Goal: Transaction & Acquisition: Purchase product/service

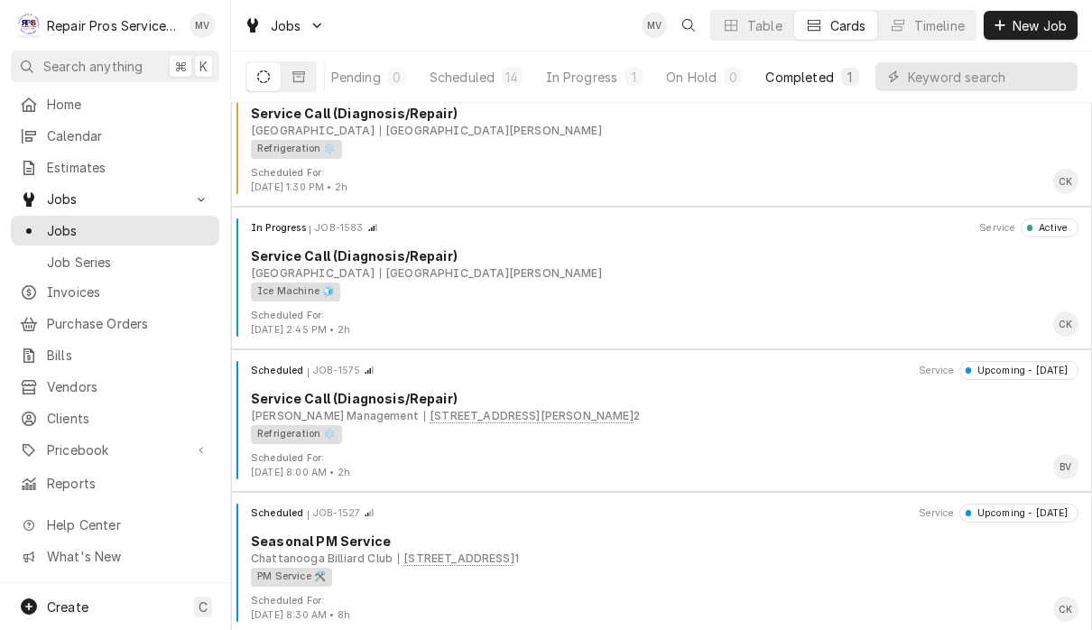
scroll to position [0, 112]
click at [831, 85] on div "Completed" at bounding box center [801, 77] width 68 height 19
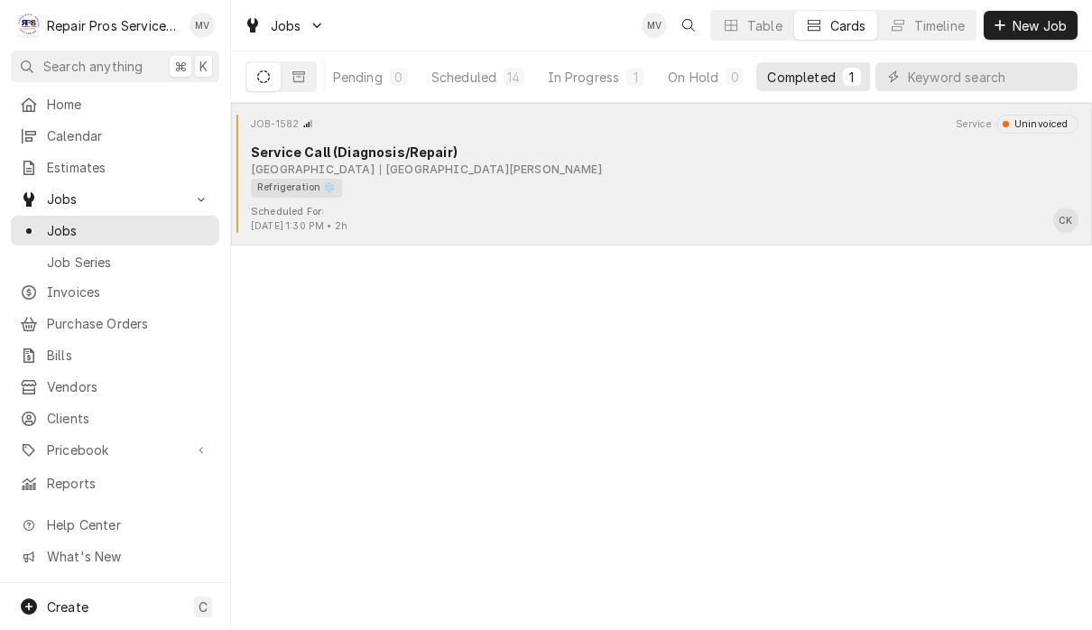
click at [565, 223] on div "Scheduled For: Sep 23rd, 2025 - 1:30 PM • 2h CK" at bounding box center [661, 219] width 846 height 29
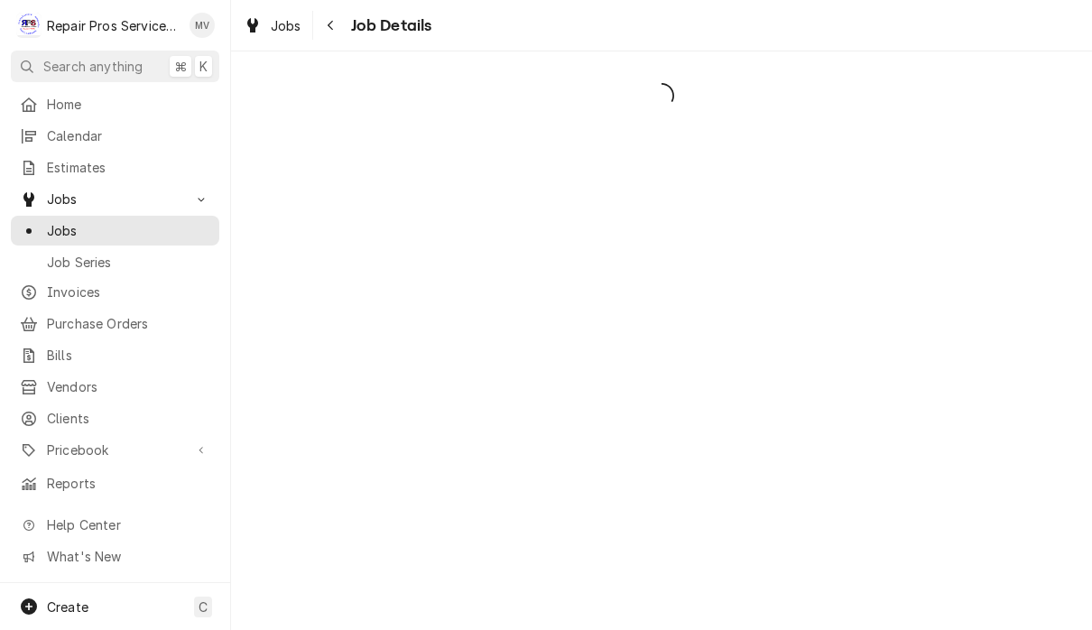
click at [593, 236] on div "Dynamic Content Wrapper" at bounding box center [661, 340] width 861 height 578
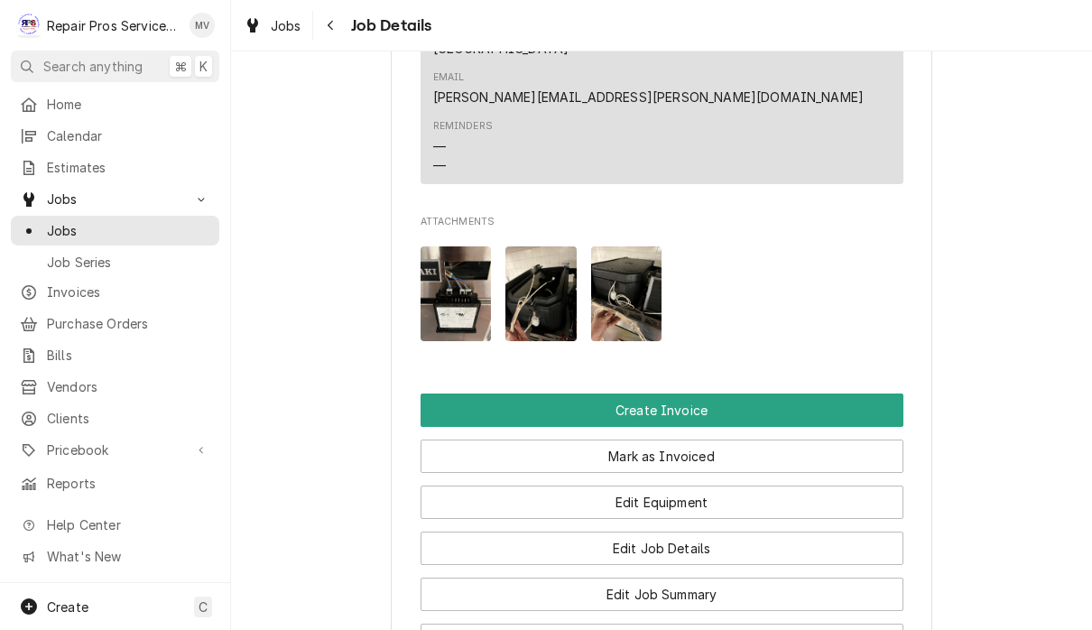
scroll to position [1177, 0]
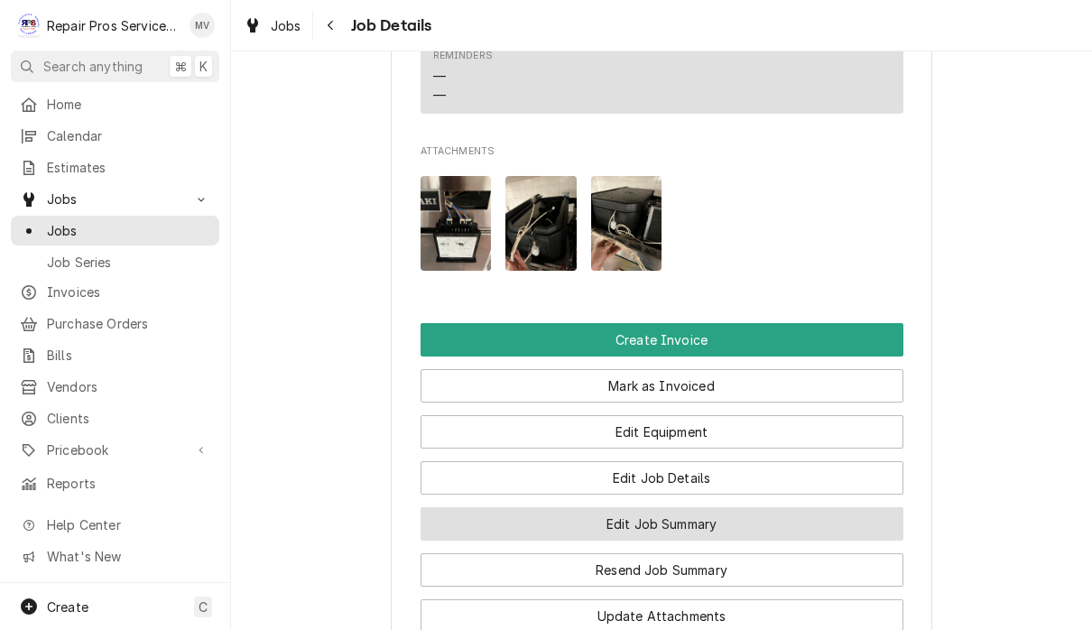
click at [799, 507] on button "Edit Job Summary" at bounding box center [661, 523] width 483 height 33
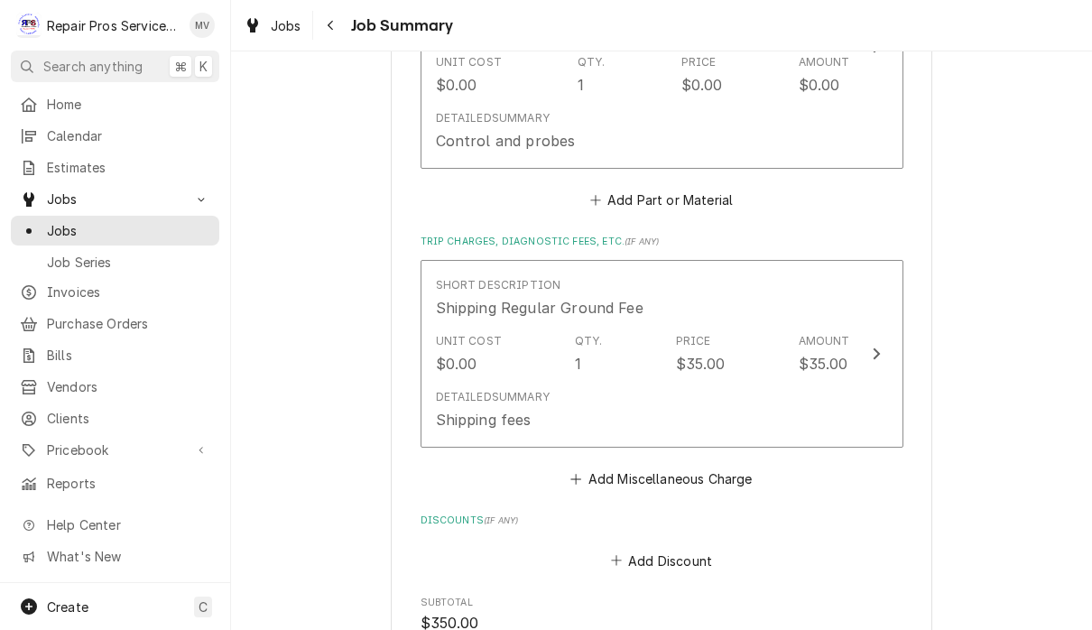
scroll to position [1932, 0]
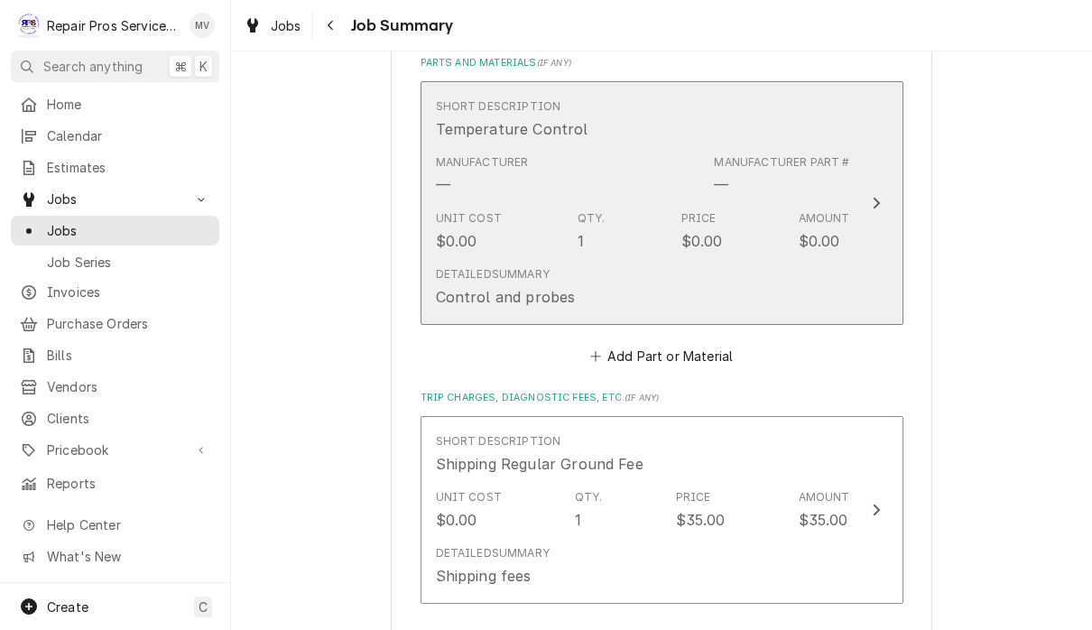
click at [871, 208] on div "Update Line Item" at bounding box center [875, 203] width 23 height 22
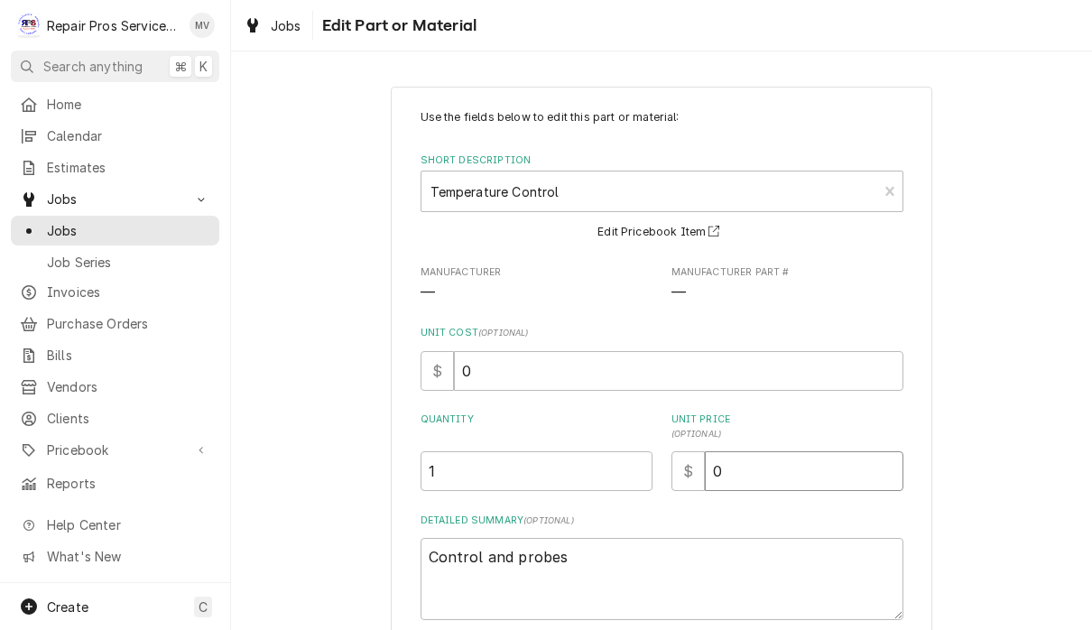
click at [787, 468] on input "0" at bounding box center [804, 471] width 198 height 40
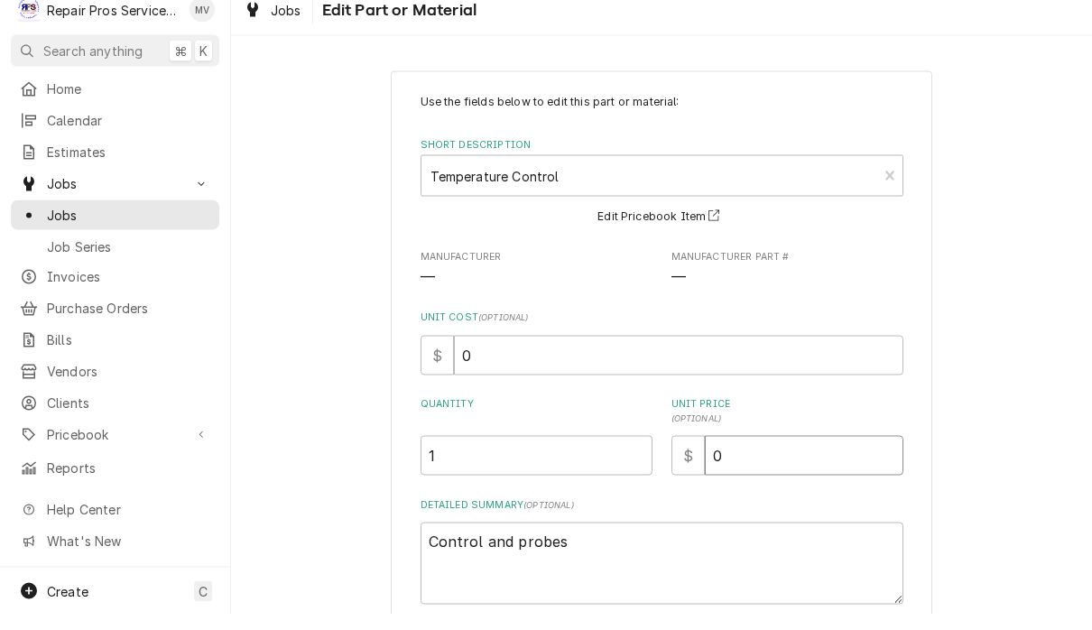
type textarea "x"
type input "2"
type textarea "x"
type input "21"
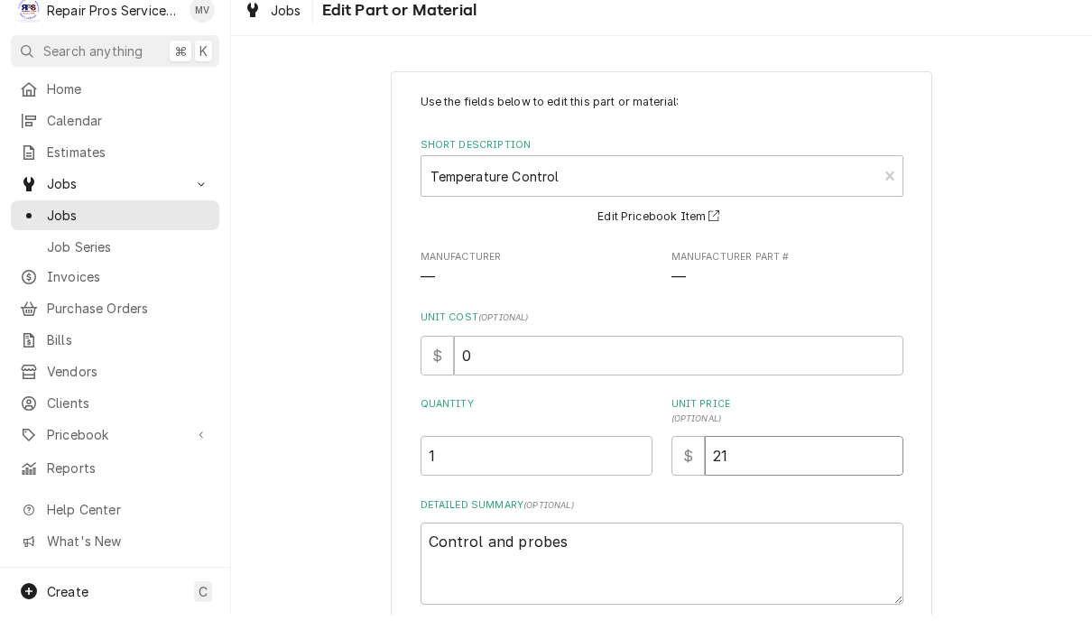
type textarea "x"
type input "212"
type textarea "x"
type input "212.9"
type textarea "x"
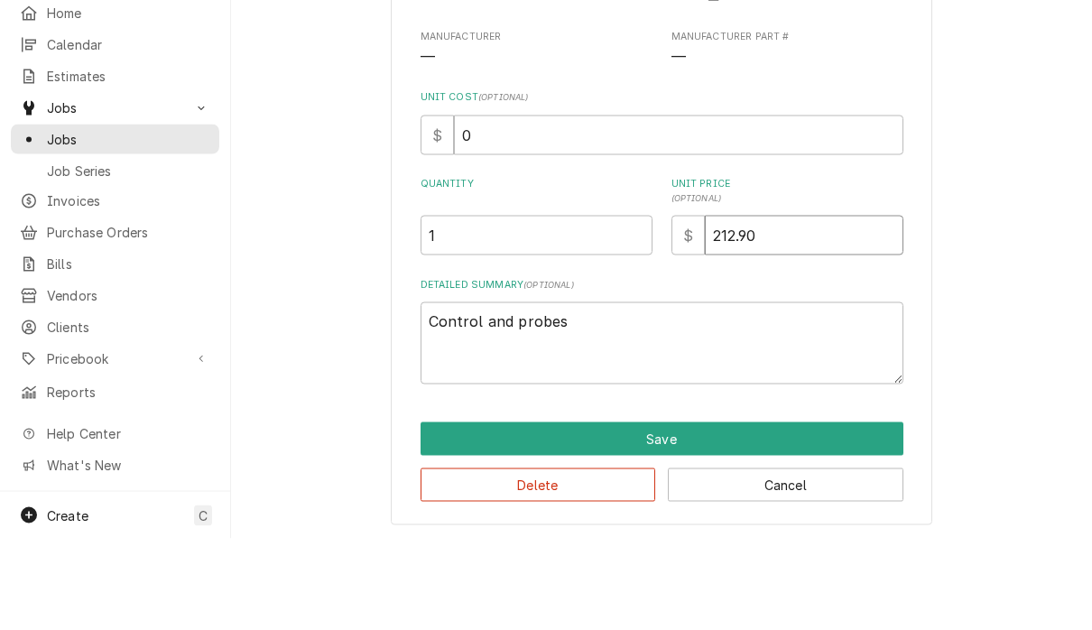
scroll to position [143, 0]
type input "212.90"
click at [614, 394] on textarea "Control and probes" at bounding box center [661, 435] width 483 height 82
type textarea "x"
type textarea "Control and probe"
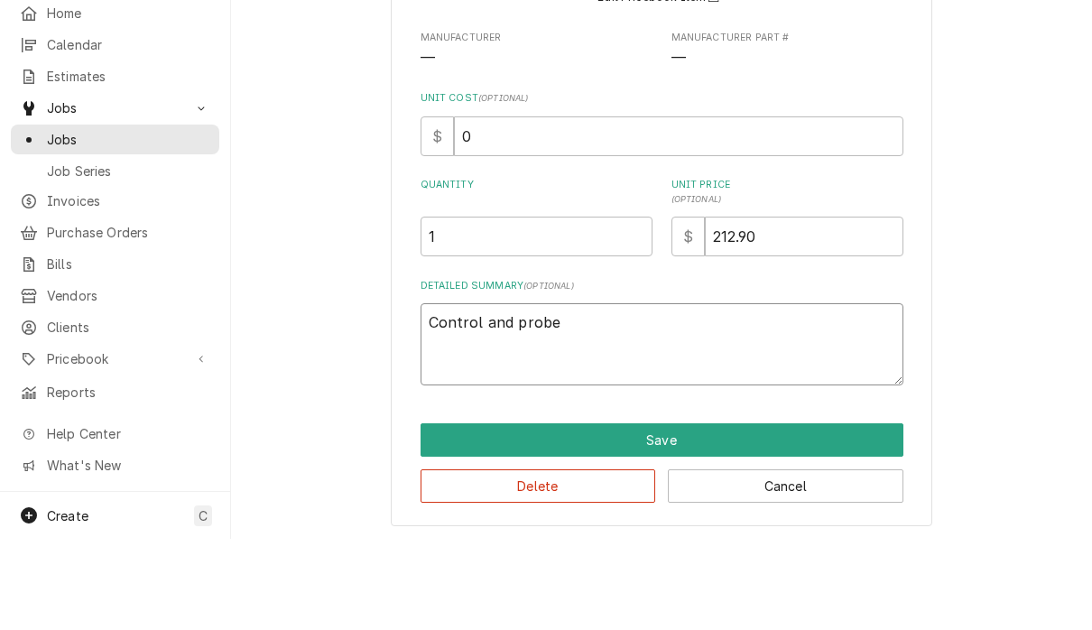
type textarea "x"
type textarea "Control and prob"
type textarea "x"
type textarea "Control and pro"
type textarea "x"
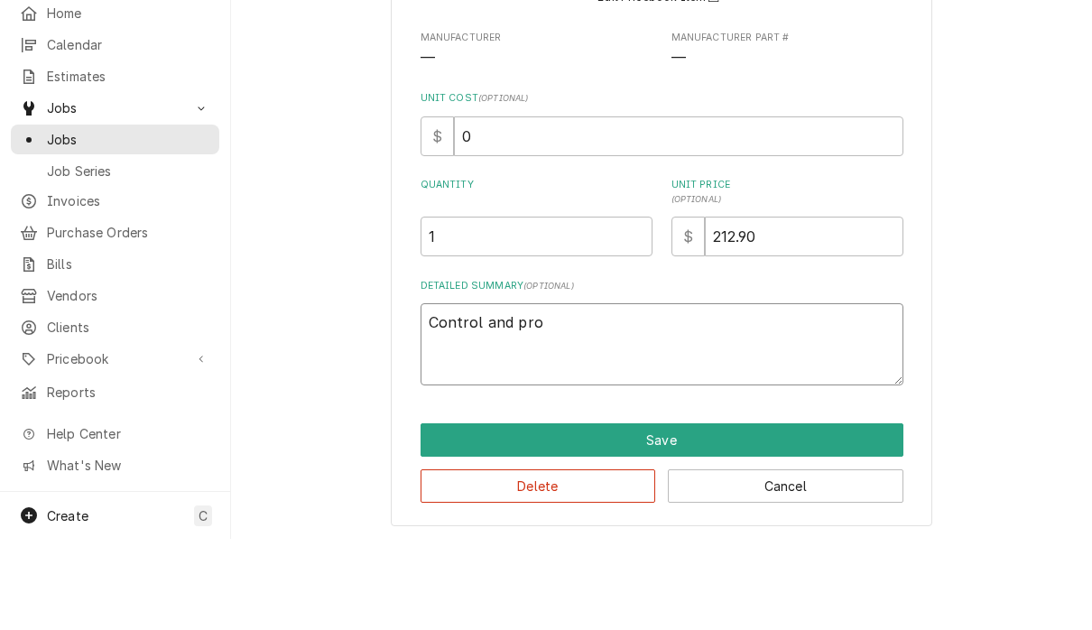
type textarea "Control and pr"
type textarea "x"
type textarea "Control and p"
type textarea "x"
type textarea "Control and"
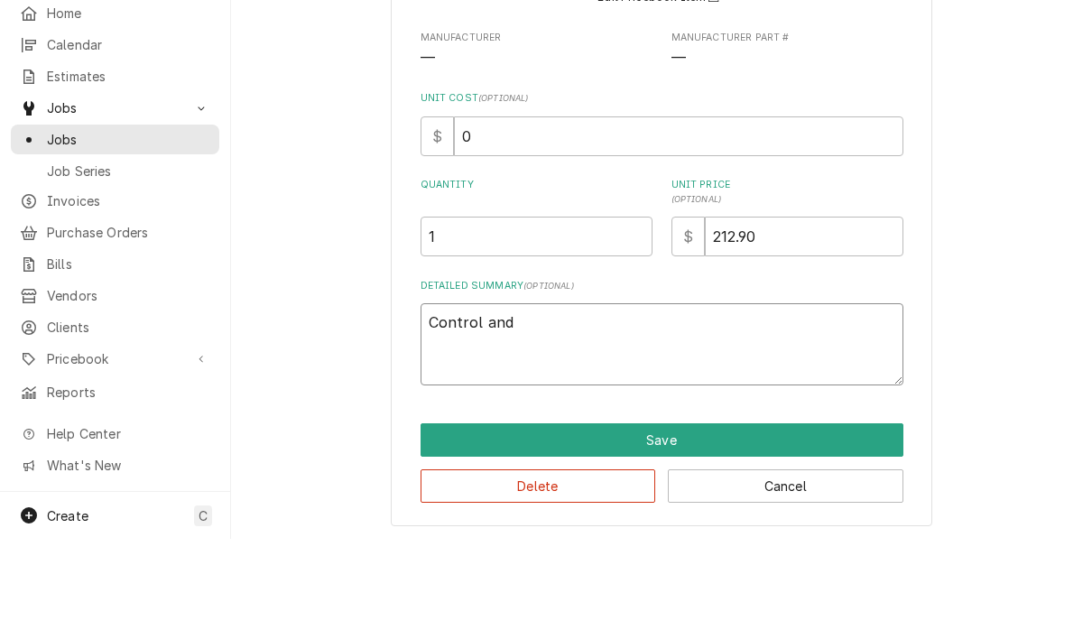
type textarea "x"
type textarea "Control and"
type textarea "x"
type textarea "Control an"
type textarea "x"
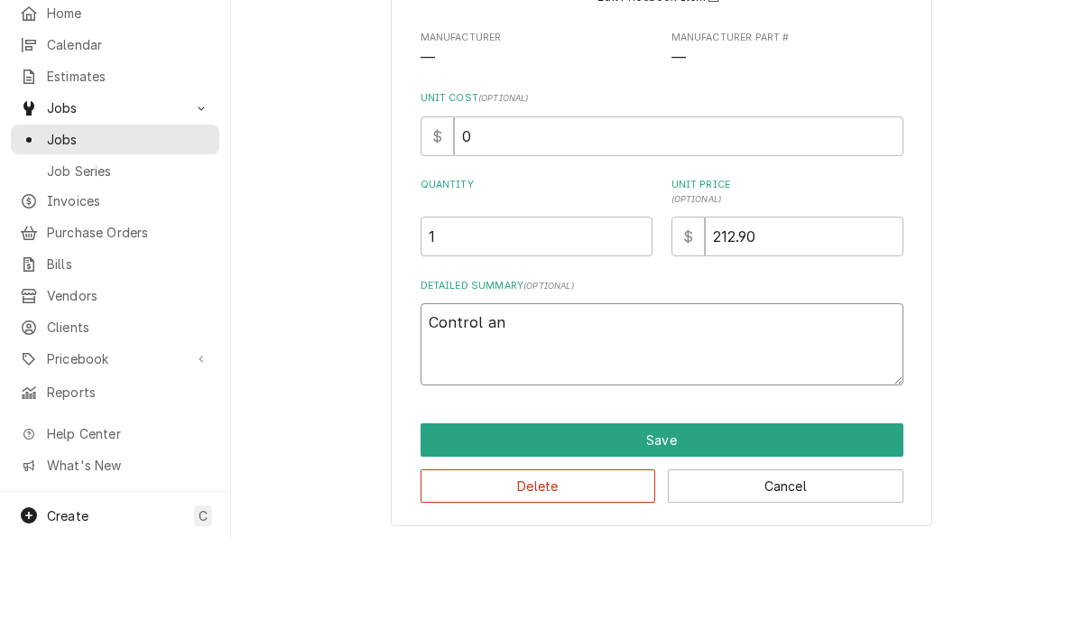
type textarea "Control a"
type textarea "x"
type textarea "Control"
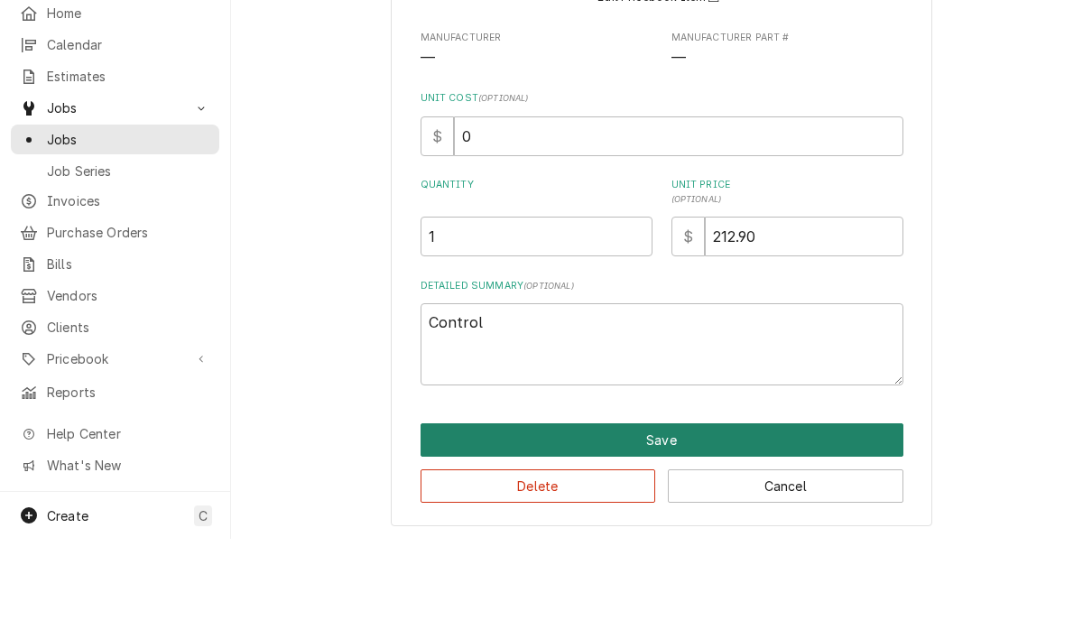
click at [749, 514] on button "Save" at bounding box center [661, 530] width 483 height 33
type textarea "x"
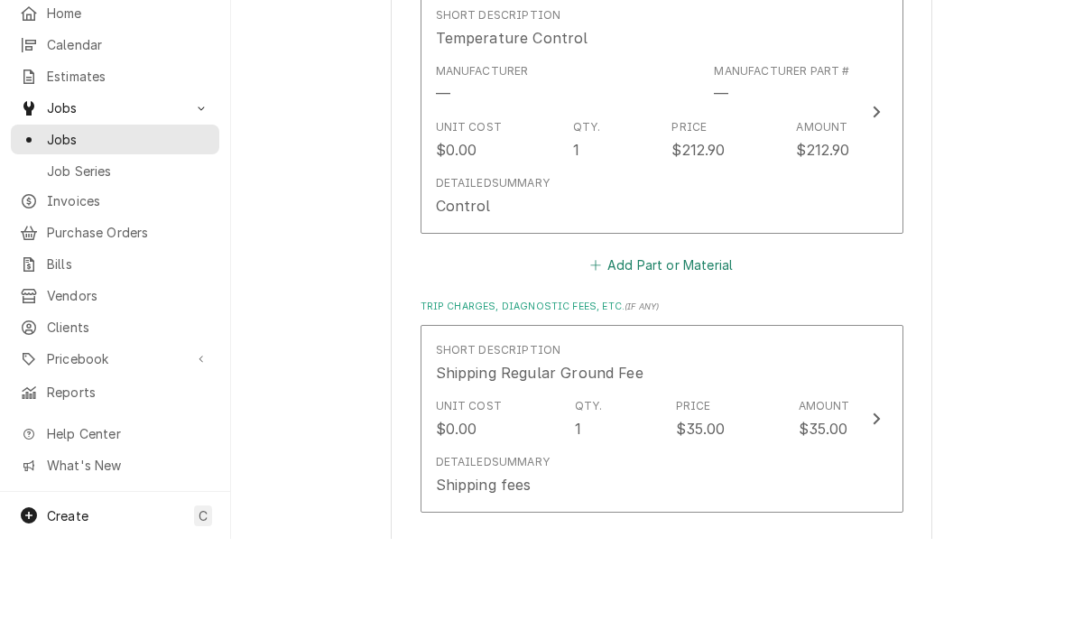
click at [715, 344] on button "Add Part or Material" at bounding box center [660, 356] width 149 height 25
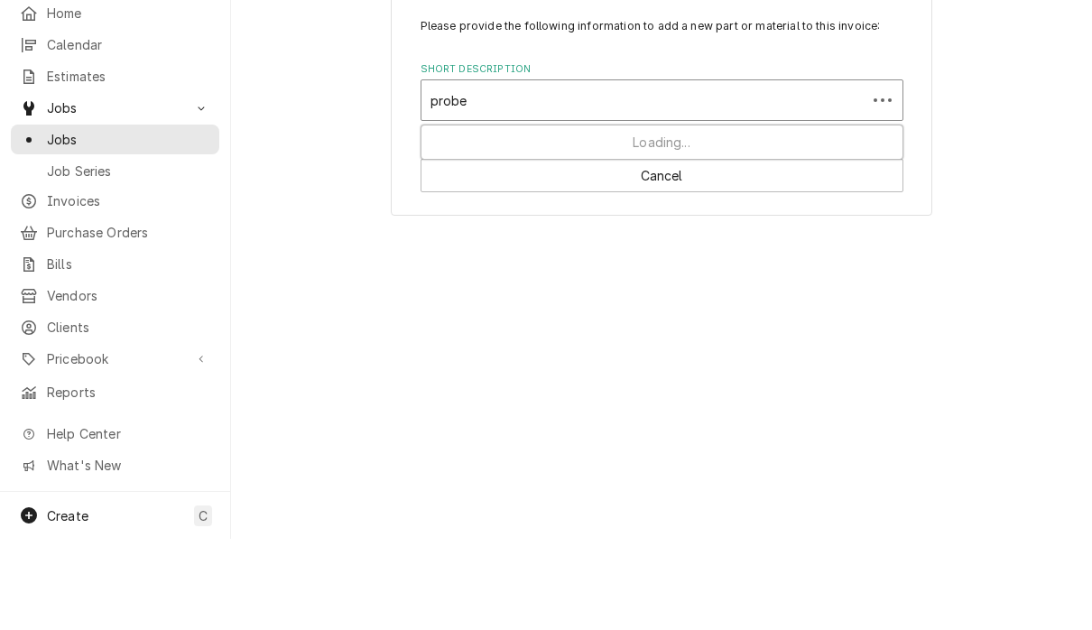
type input "probes"
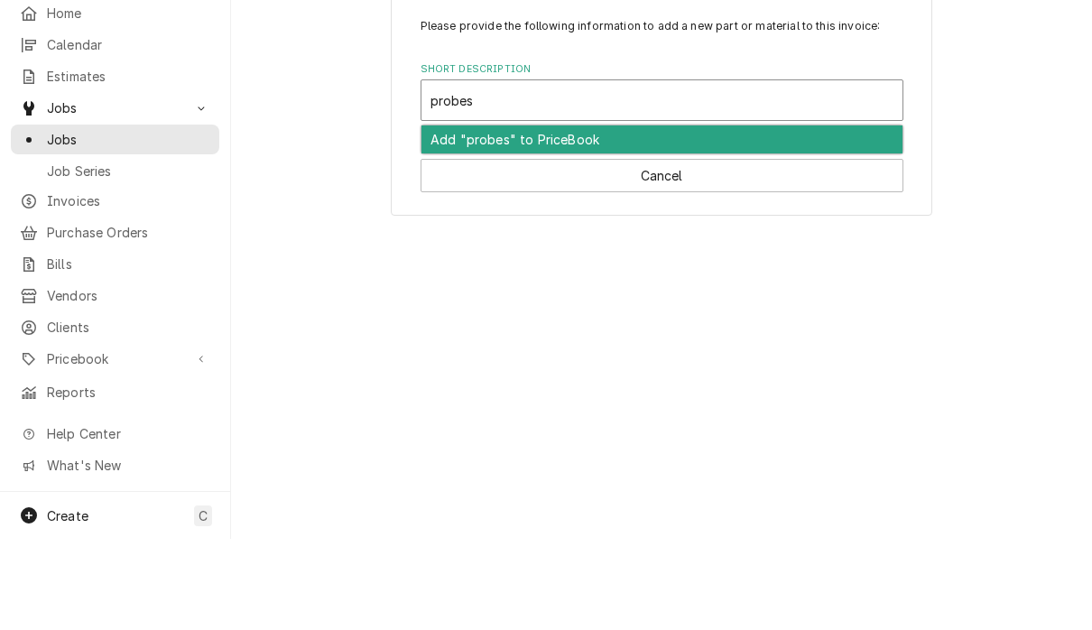
click at [672, 217] on div "Add "probes" to PriceBook" at bounding box center [661, 231] width 481 height 28
type textarea "x"
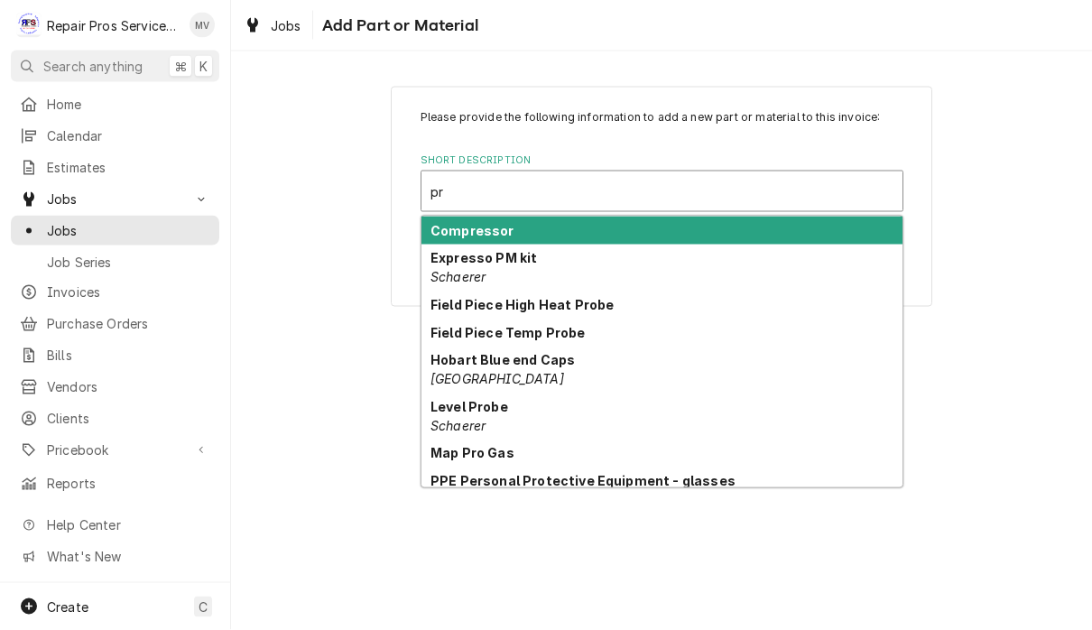
type input "p"
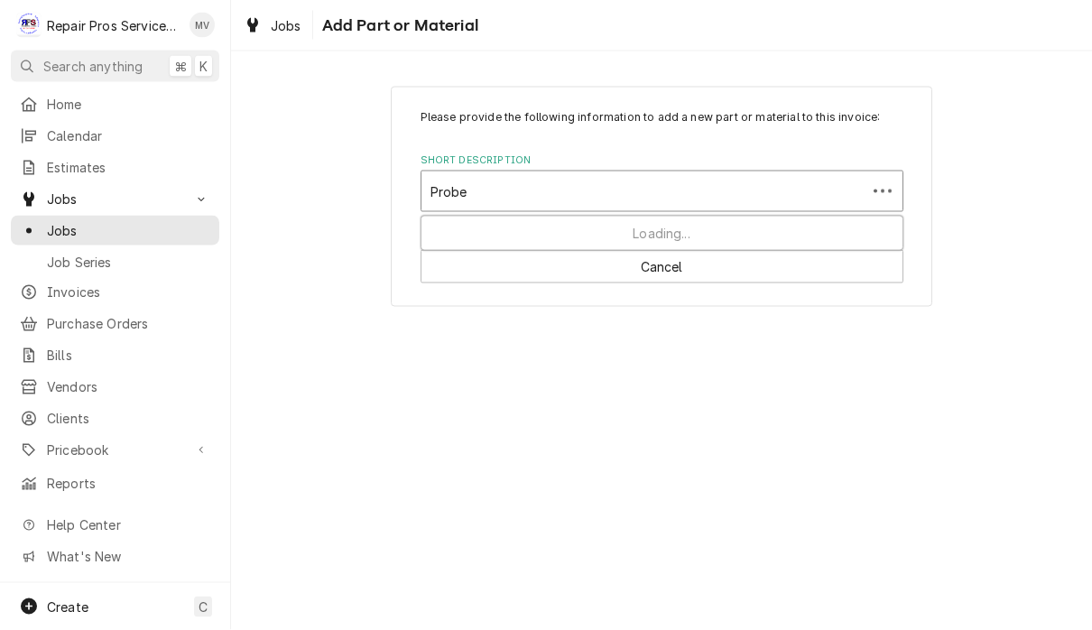
type input "Probes"
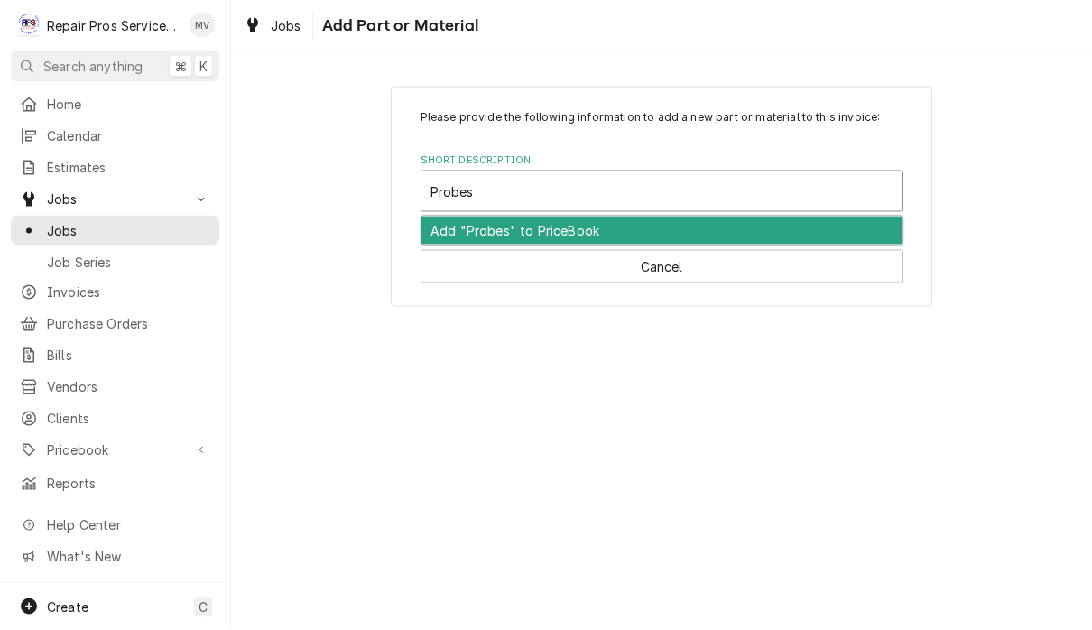
click at [720, 233] on div "Add "Probes" to PriceBook" at bounding box center [661, 231] width 481 height 28
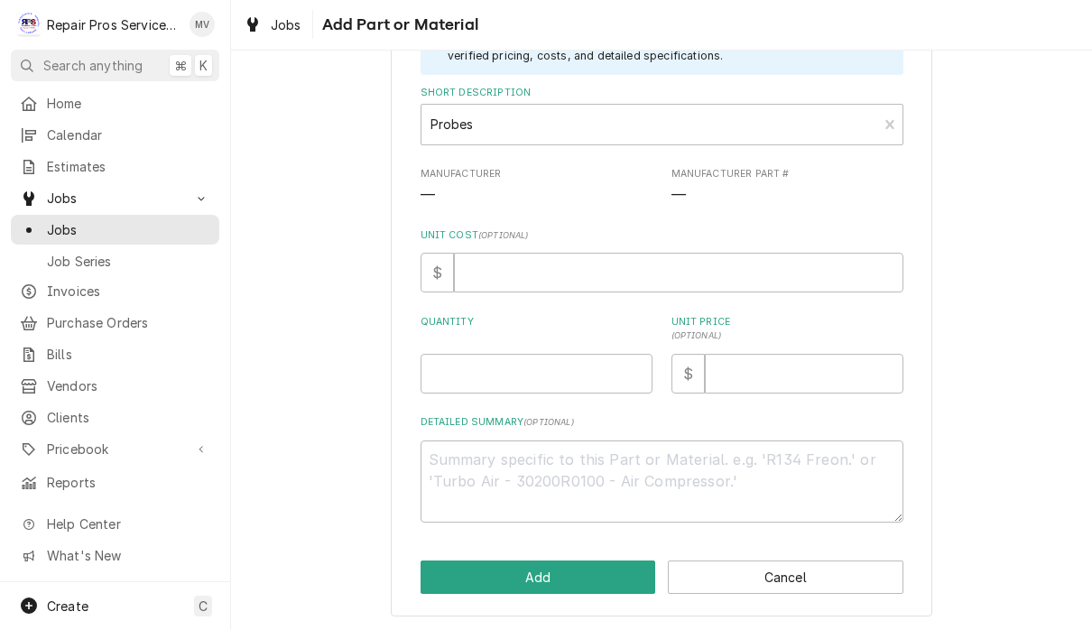
scroll to position [143, 0]
click at [468, 381] on input "Quantity" at bounding box center [536, 375] width 232 height 40
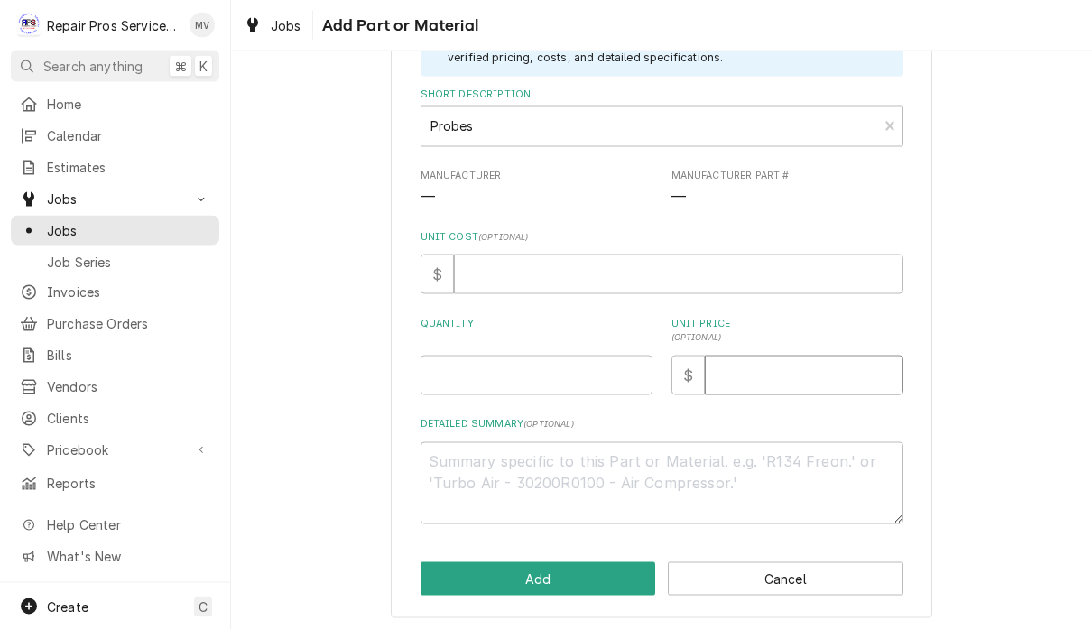
click at [820, 366] on input "Unit Price ( optional )" at bounding box center [804, 375] width 198 height 40
type textarea "x"
type input "0"
click at [579, 377] on input "Quantity" at bounding box center [536, 375] width 232 height 40
type textarea "x"
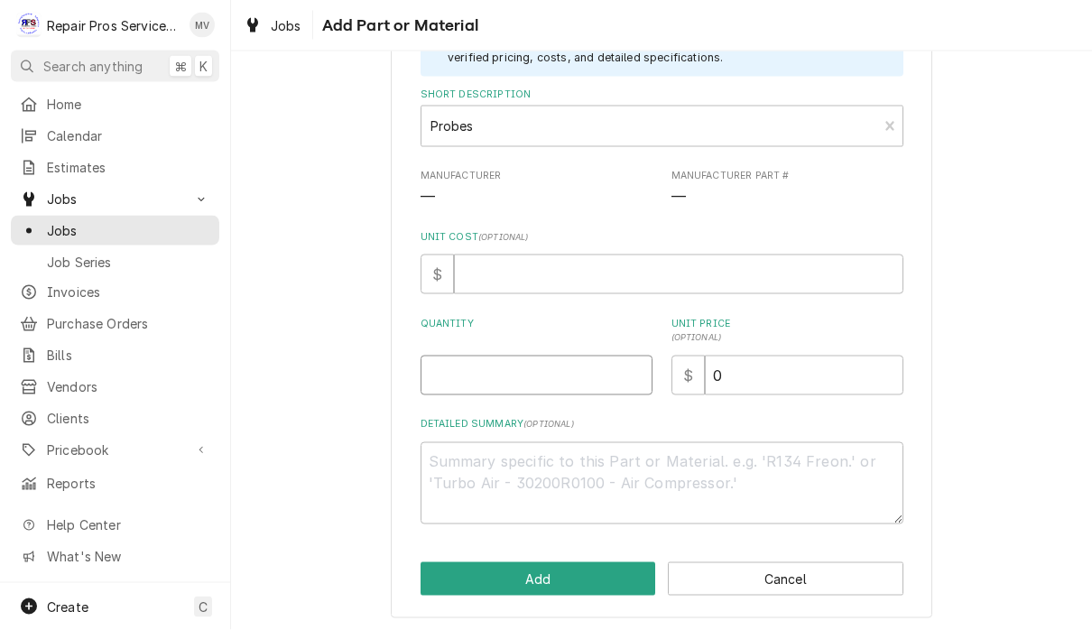
type input "1"
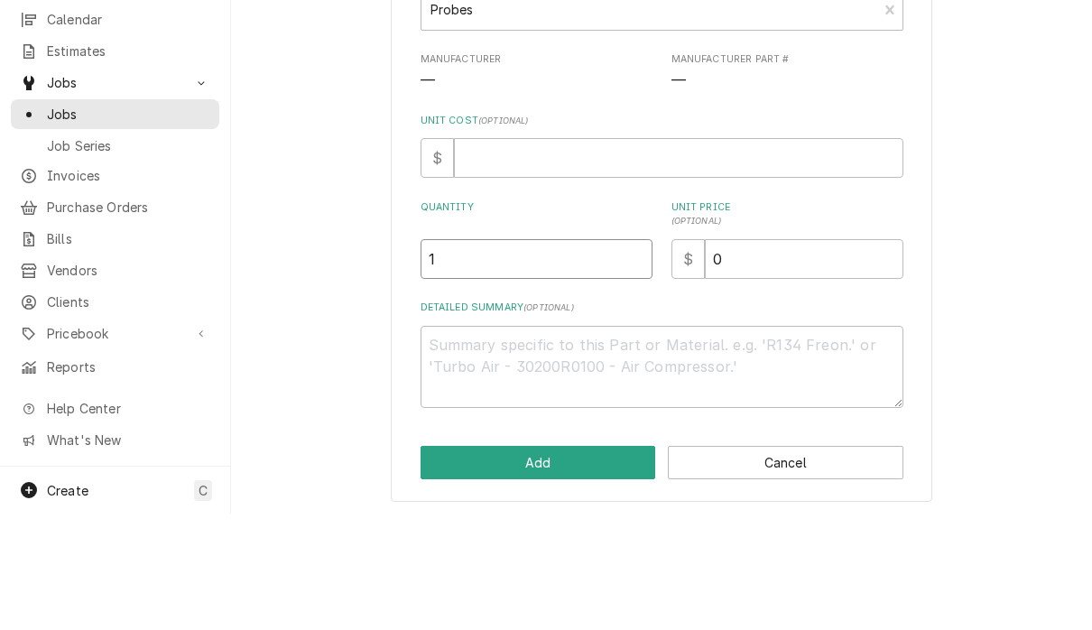
scroll to position [1, 0]
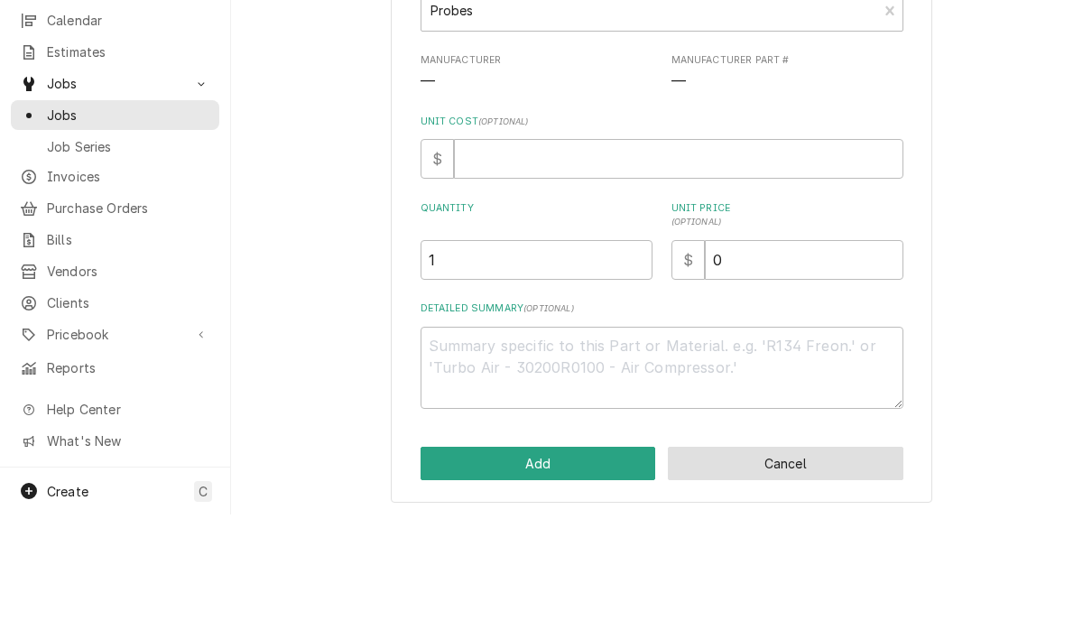
click at [789, 562] on button "Cancel" at bounding box center [785, 578] width 235 height 33
type textarea "x"
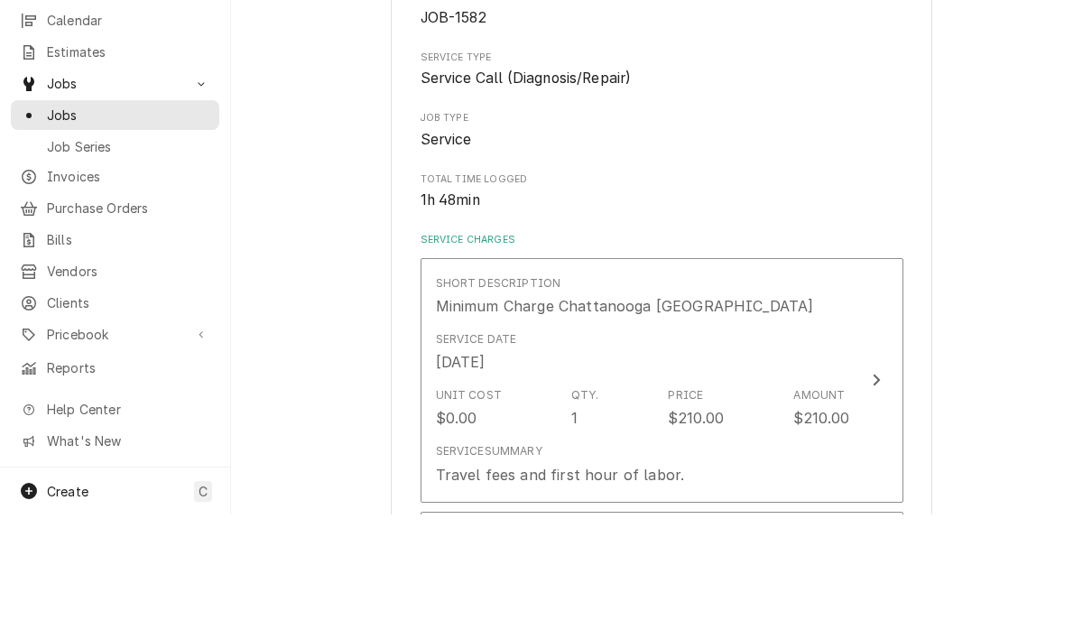
scroll to position [1775, 0]
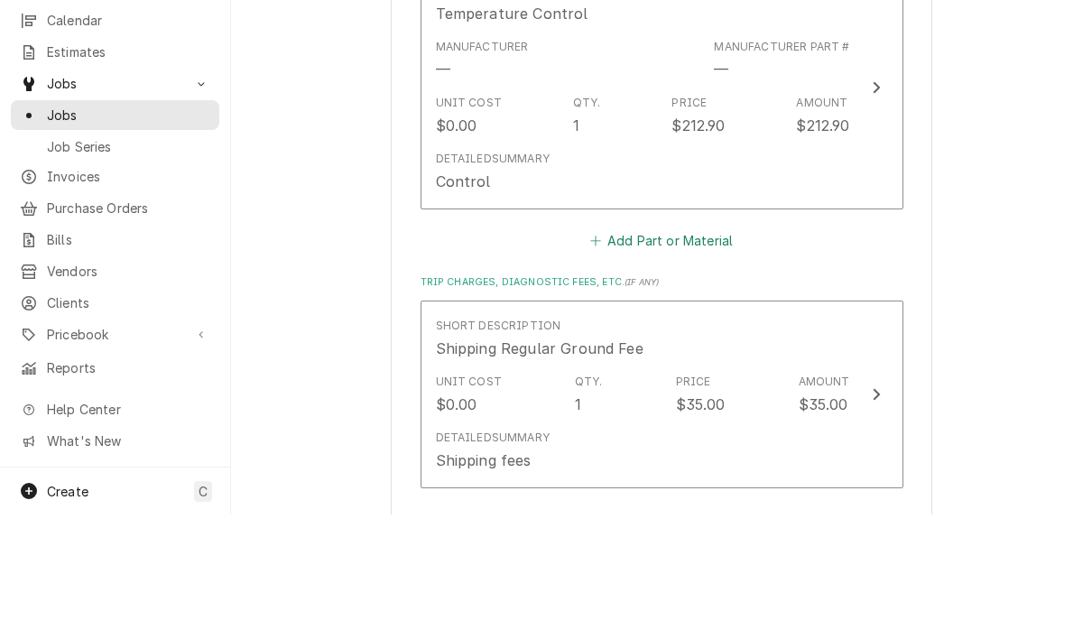
click at [706, 344] on button "Add Part or Material" at bounding box center [660, 356] width 149 height 25
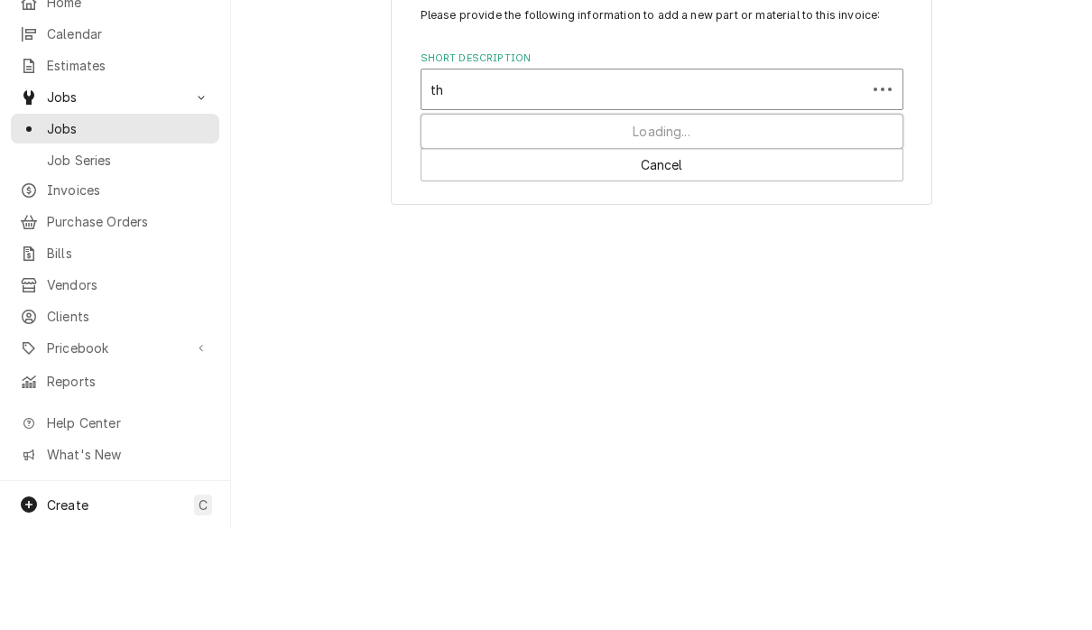
type input "t"
type input "Cabinet Thermister [PERSON_NAME]"
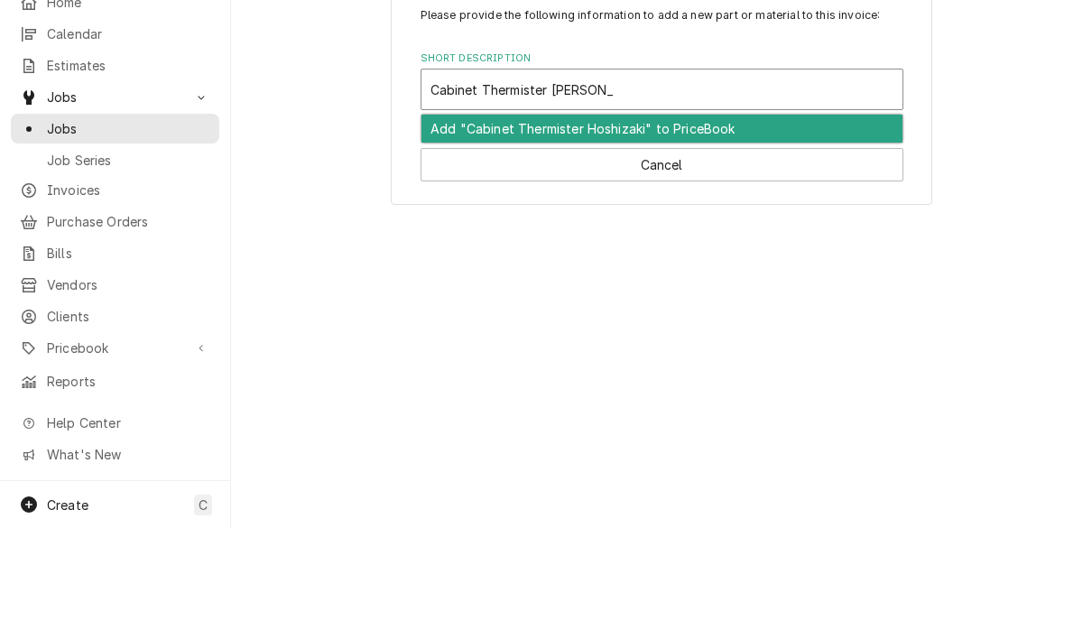
click at [714, 217] on div "Add "Cabinet Thermister Hoshizaki" to PriceBook" at bounding box center [661, 231] width 481 height 28
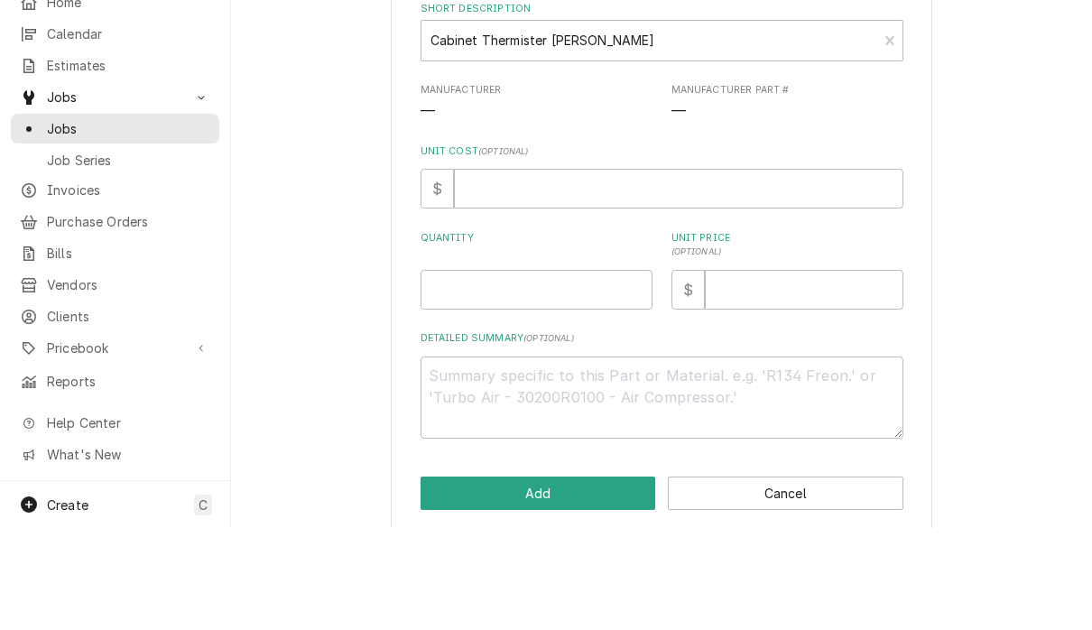
scroll to position [127, 0]
click at [535, 371] on input "Quantity" at bounding box center [536, 391] width 232 height 40
type textarea "x"
type input "1"
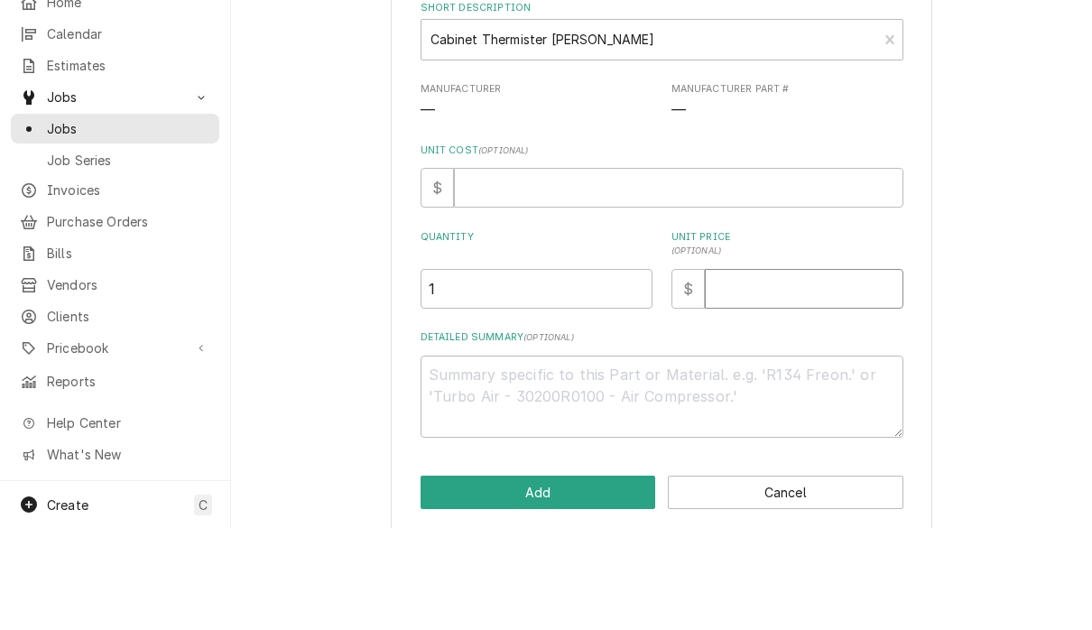
type textarea "x"
type input "5"
type textarea "x"
type input "55"
type textarea "x"
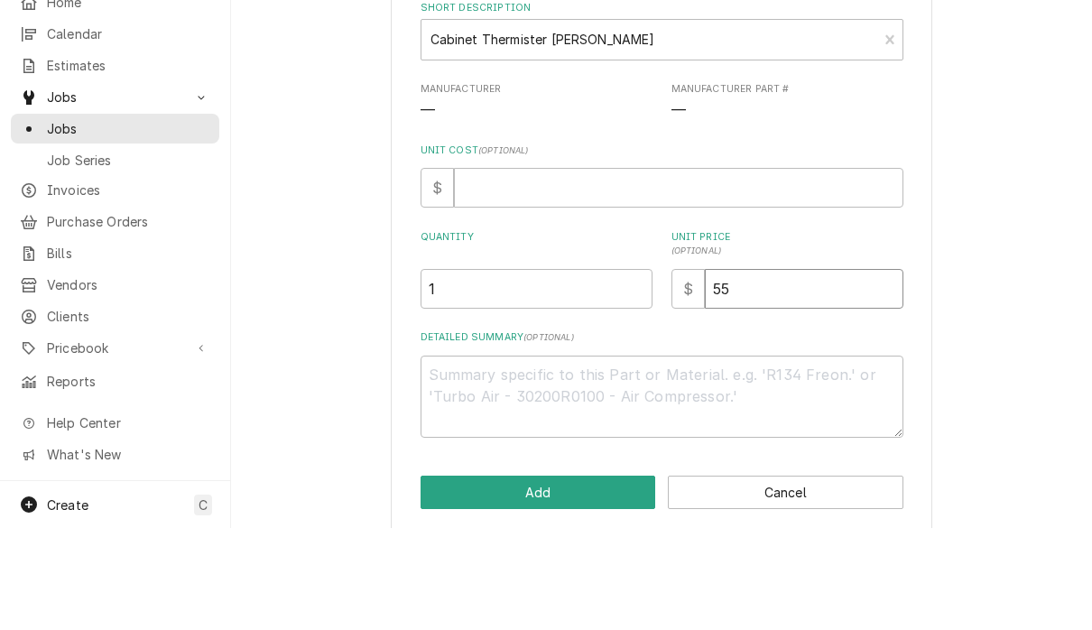
type input "55.2"
type textarea "x"
type input "55.20"
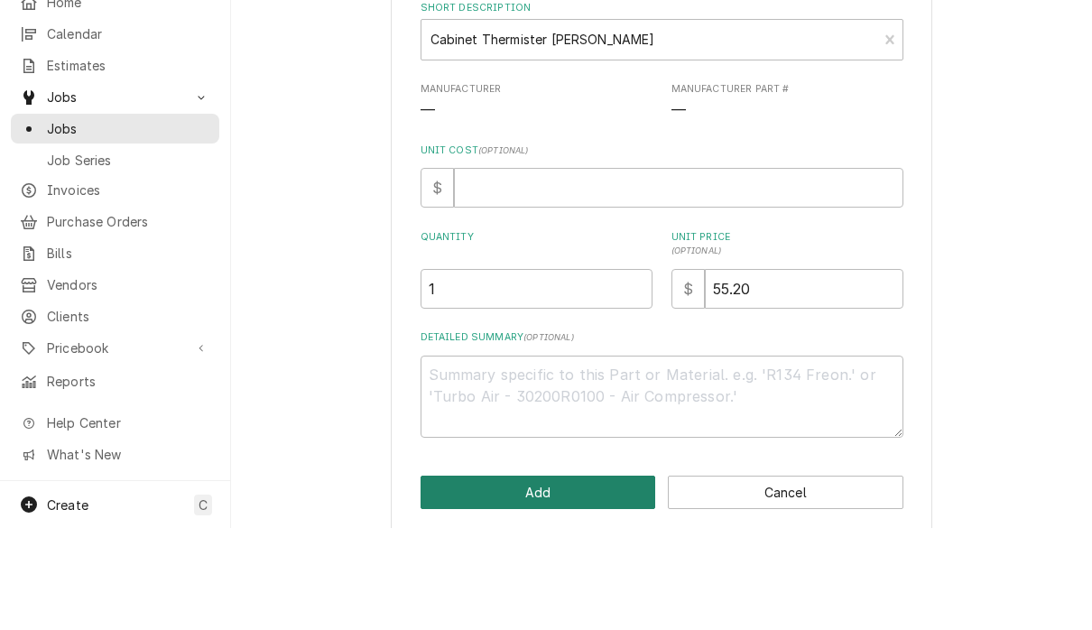
click at [577, 577] on button "Add" at bounding box center [537, 593] width 235 height 33
type textarea "x"
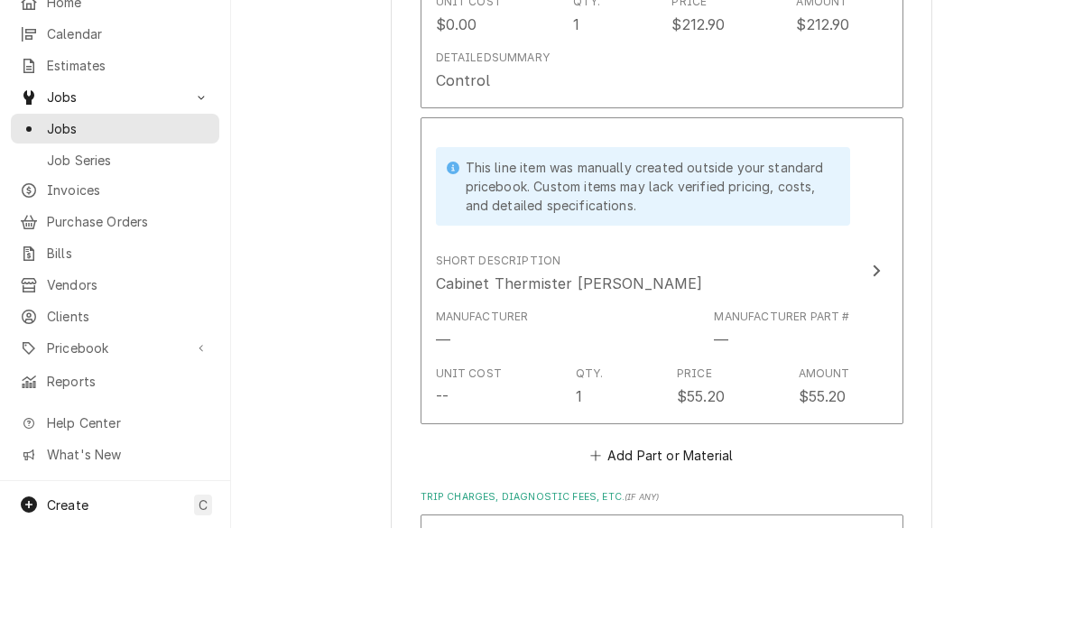
scroll to position [1893, 0]
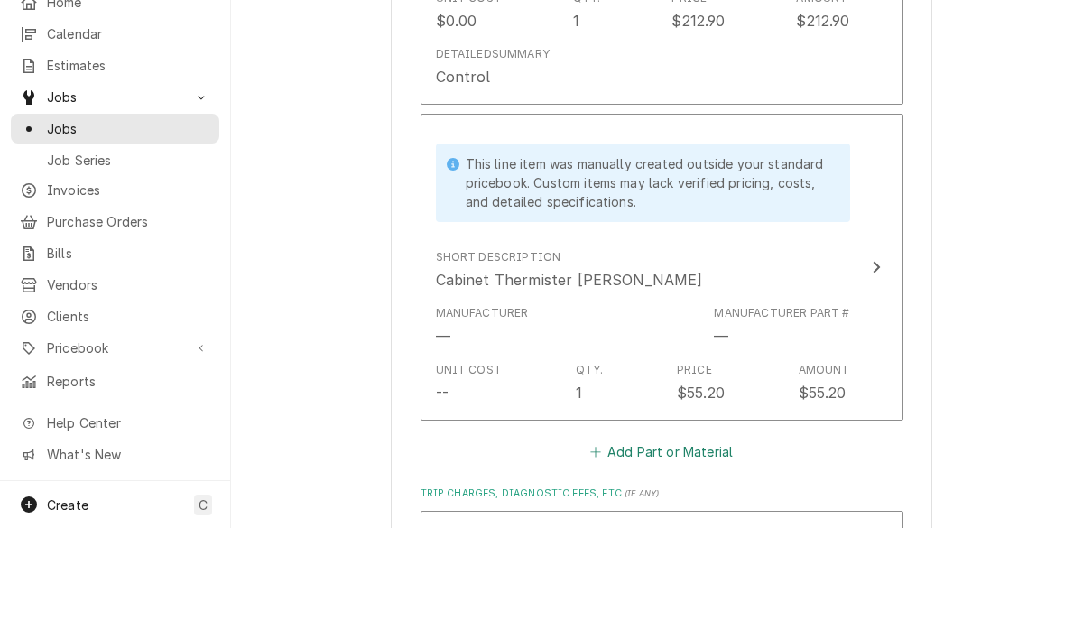
click at [709, 540] on button "Add Part or Material" at bounding box center [660, 552] width 149 height 25
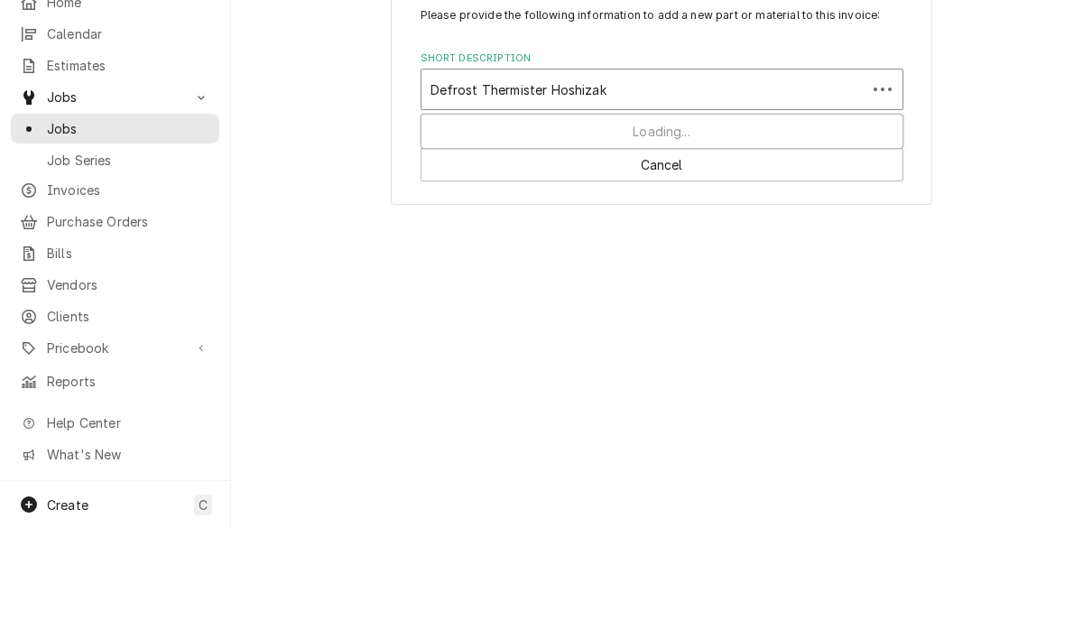
type input "Defrost Thermister [PERSON_NAME]"
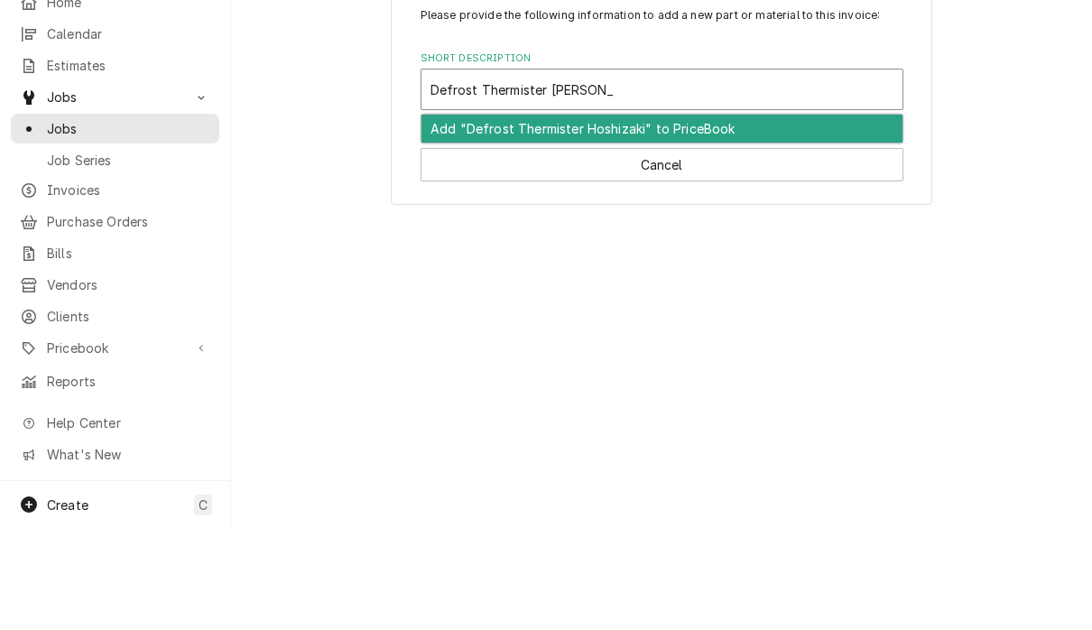
click at [741, 217] on div "Add "Defrost Thermister Hoshizaki" to PriceBook" at bounding box center [661, 231] width 481 height 28
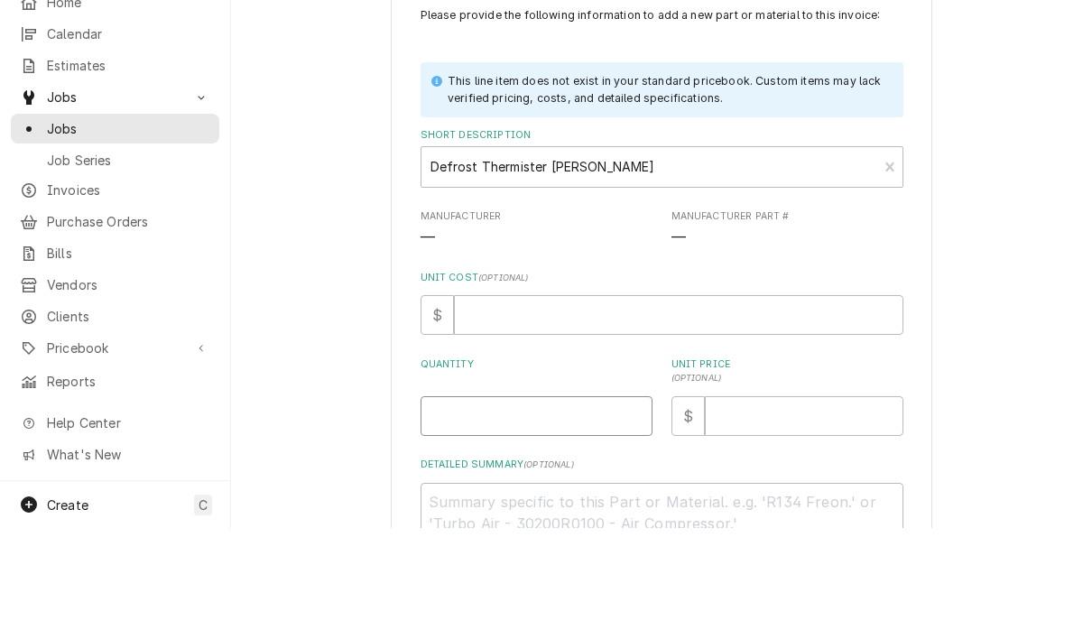
click at [543, 498] on input "Quantity" at bounding box center [536, 518] width 232 height 40
type textarea "x"
type input "1"
click at [771, 498] on input "Unit Price ( optional )" at bounding box center [804, 518] width 198 height 40
type textarea "x"
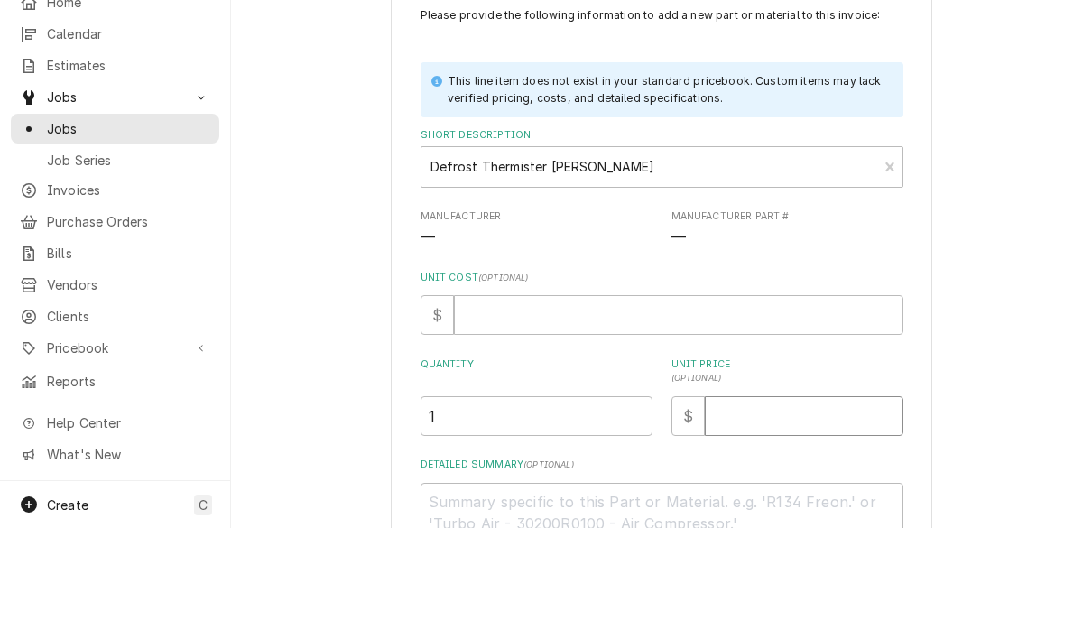
type input "3"
type textarea "x"
type input "32"
type textarea "x"
type input "32.7"
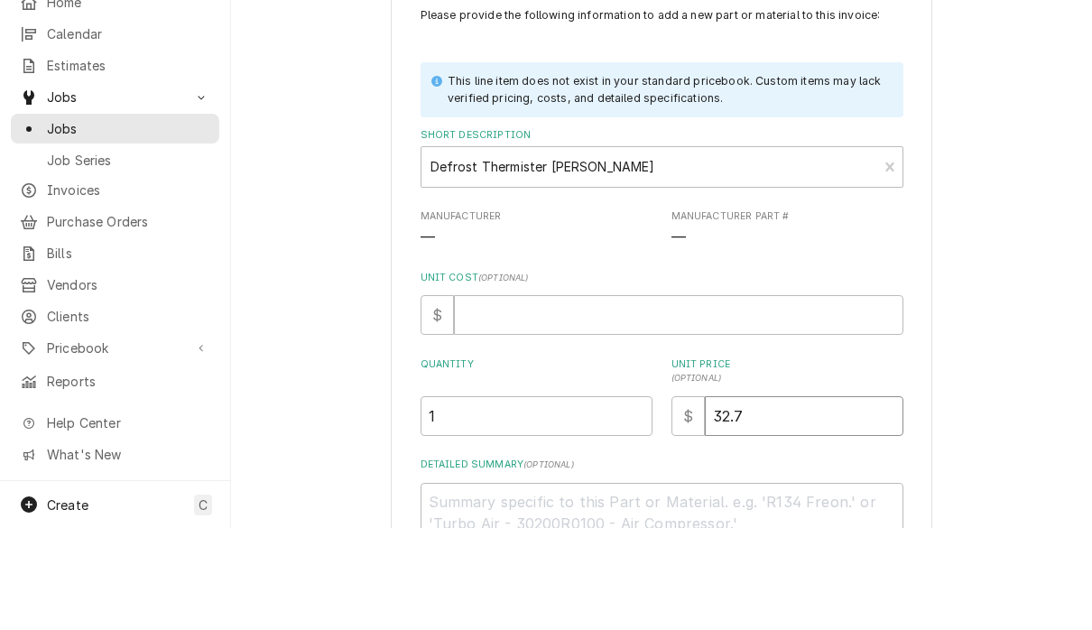
type textarea "x"
type input "32.70"
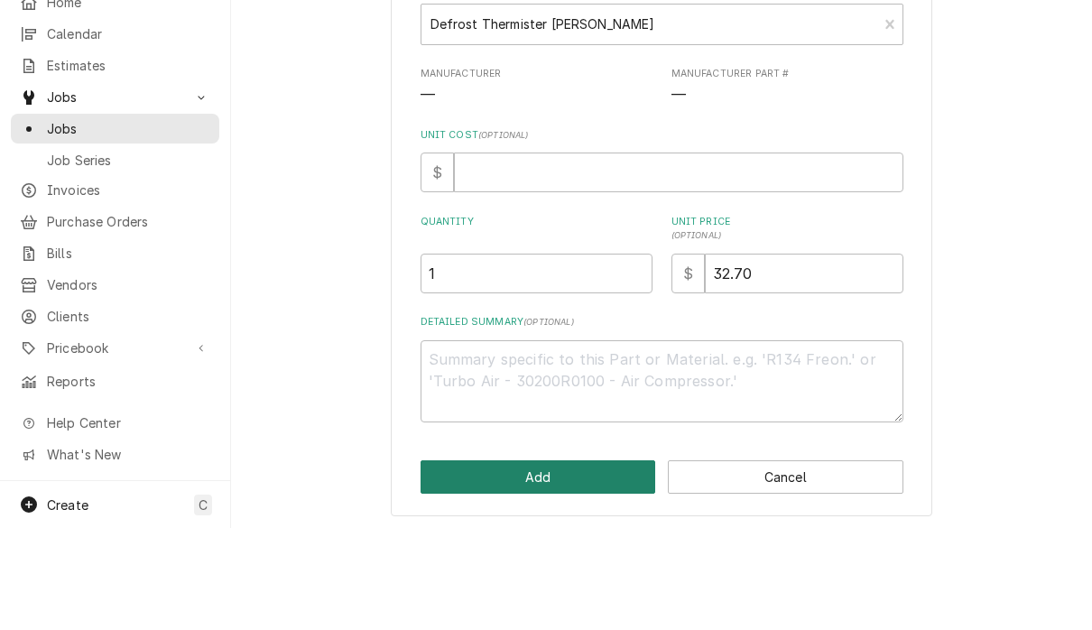
click at [613, 562] on button "Add" at bounding box center [537, 578] width 235 height 33
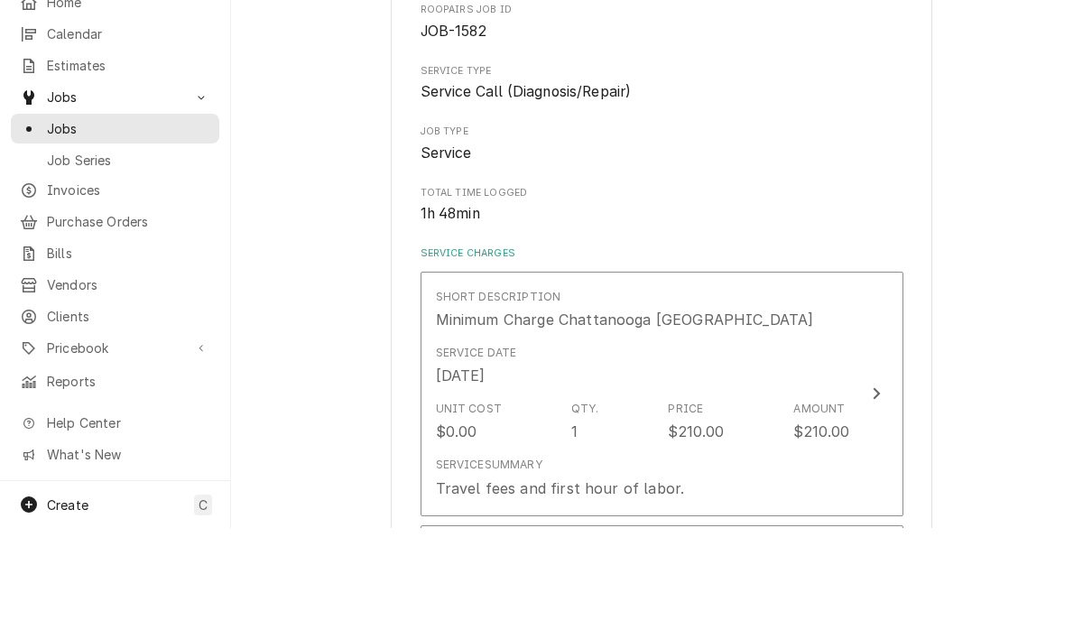
scroll to position [1893, 0]
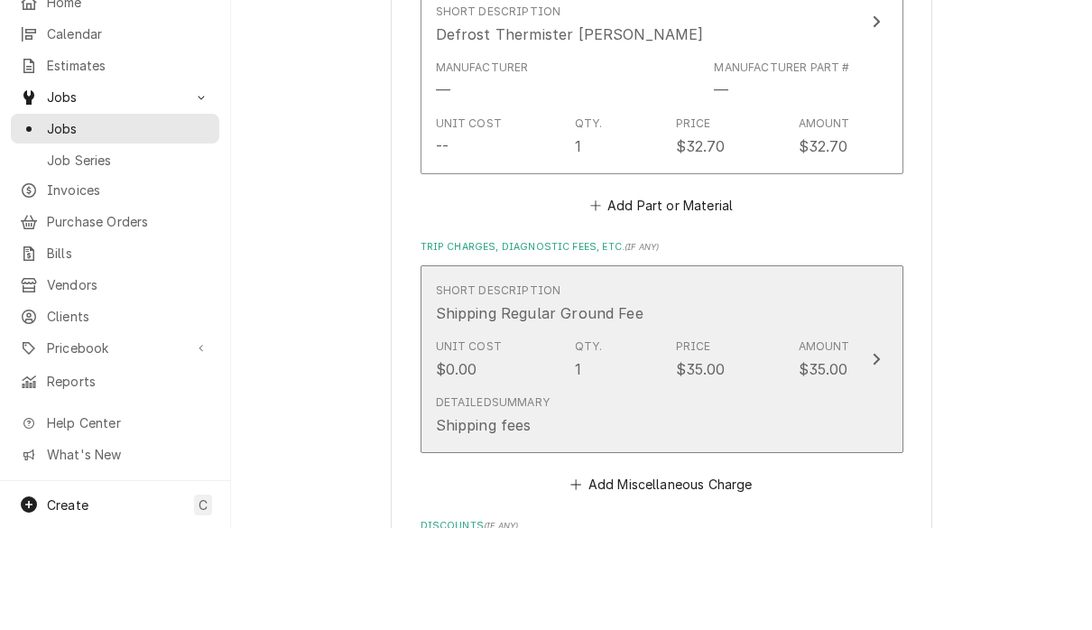
click at [895, 367] on button "Short Description Shipping Regular Ground Fee Unit Cost $0.00 Qty. 1 Price $35.…" at bounding box center [661, 461] width 483 height 189
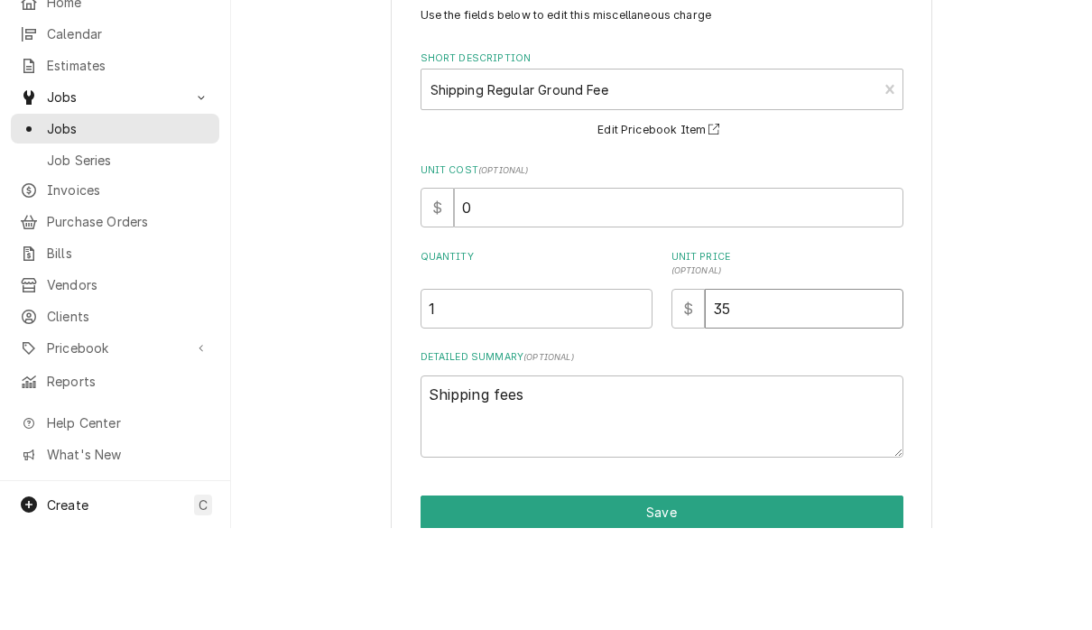
click at [774, 391] on input "35" at bounding box center [804, 411] width 198 height 40
type textarea "x"
type input "3"
type textarea "x"
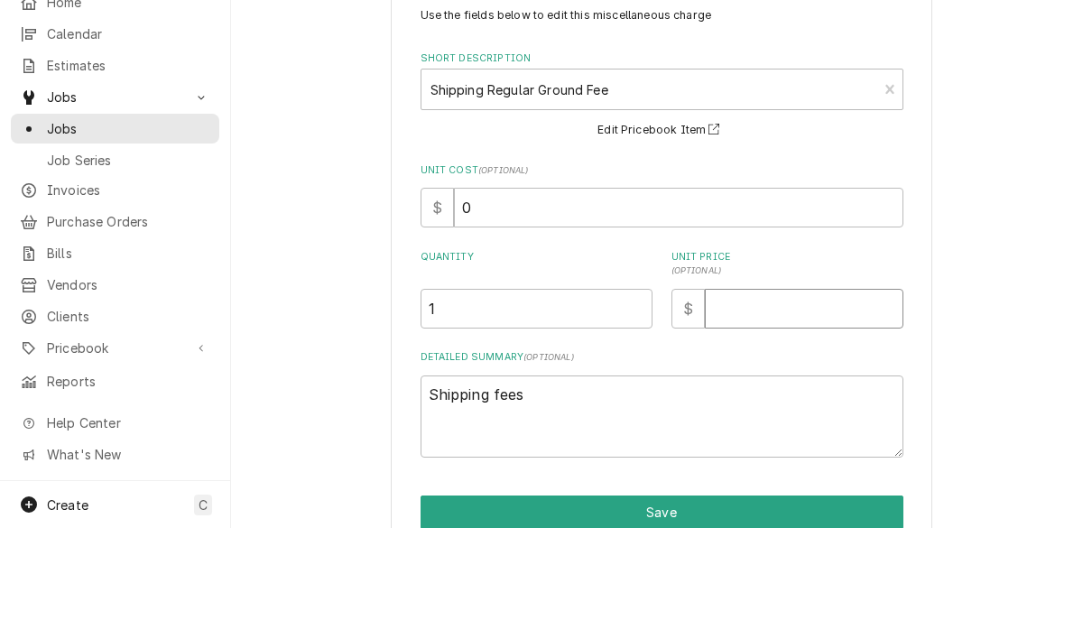
type input "4"
type textarea "x"
type input "45"
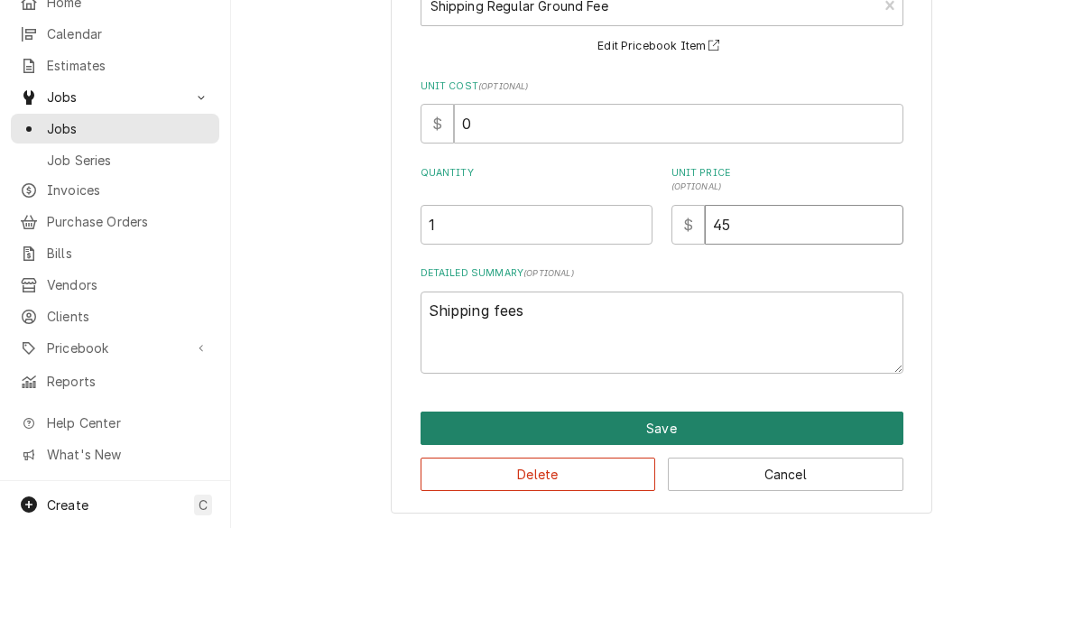
click at [679, 513] on button "Save" at bounding box center [661, 529] width 483 height 33
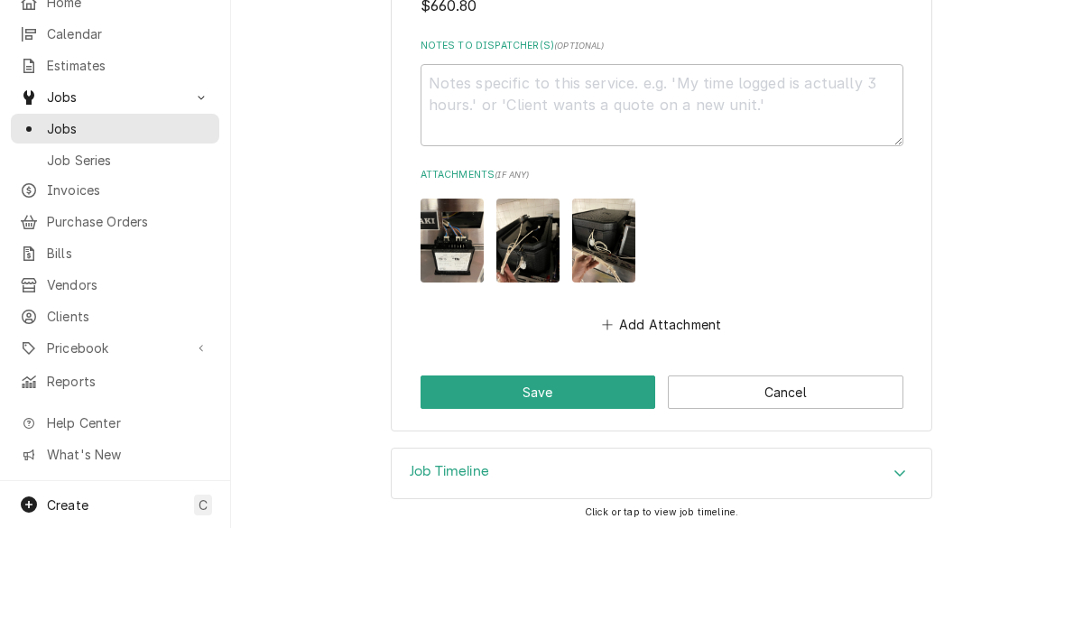
scroll to position [3076, 0]
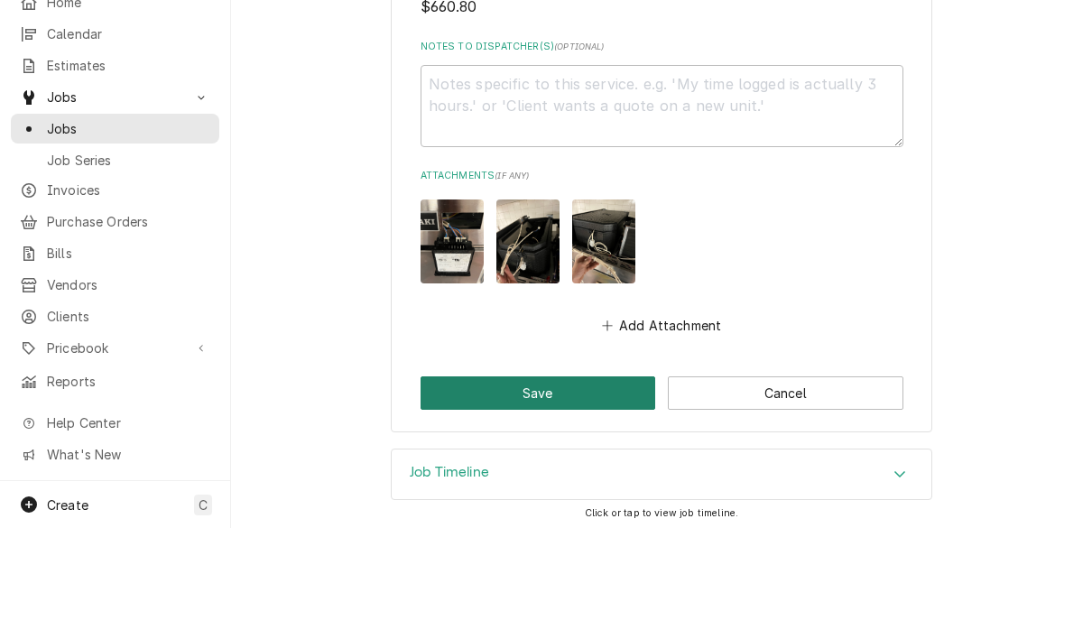
click at [572, 478] on button "Save" at bounding box center [537, 494] width 235 height 33
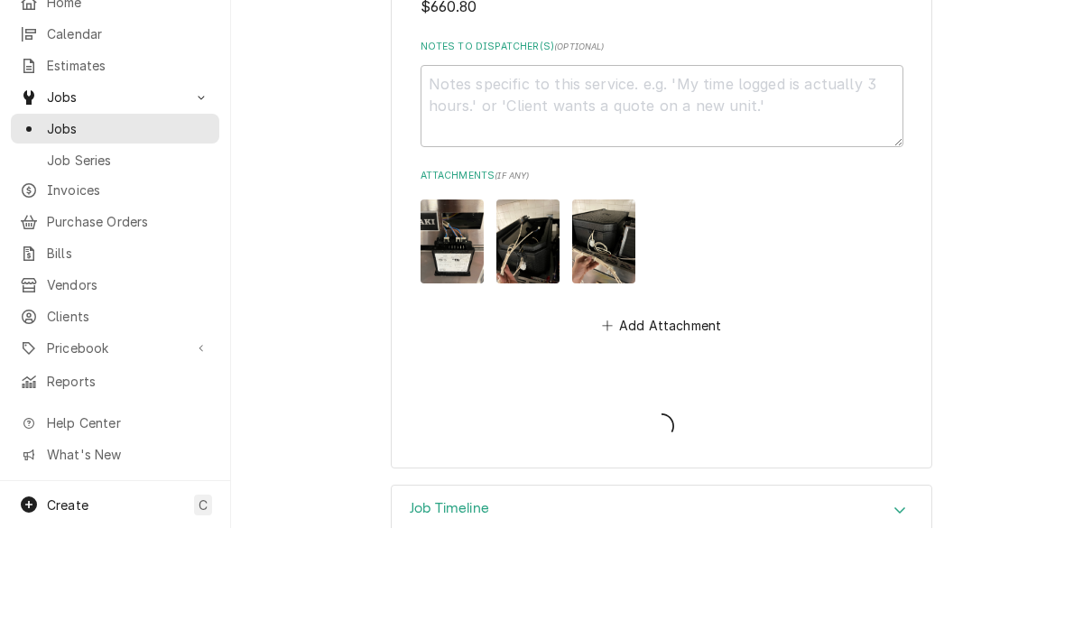
type textarea "x"
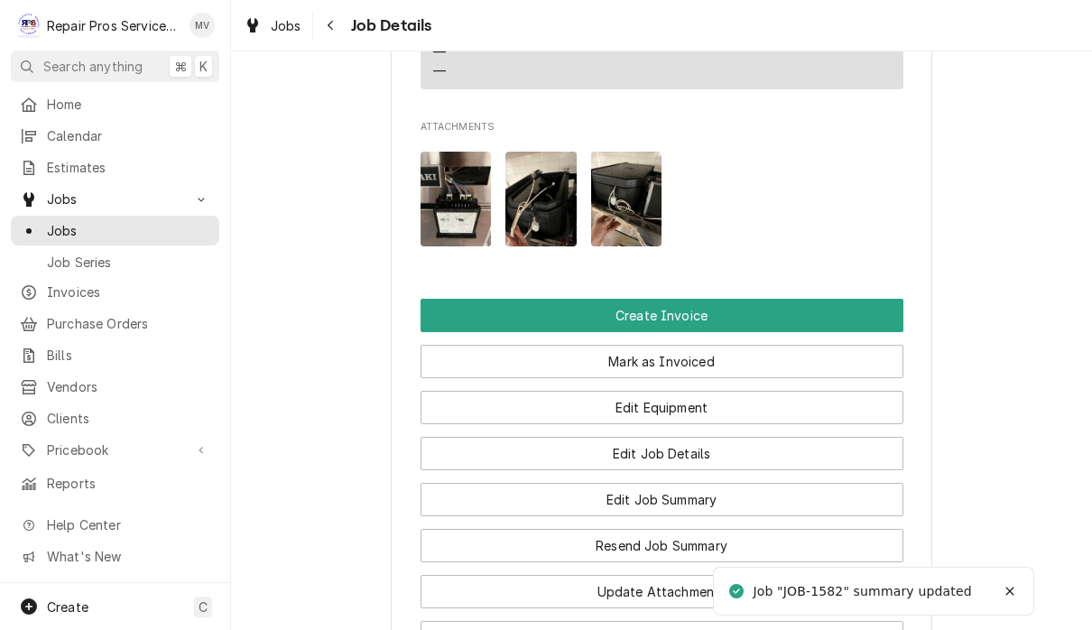
scroll to position [1181, 0]
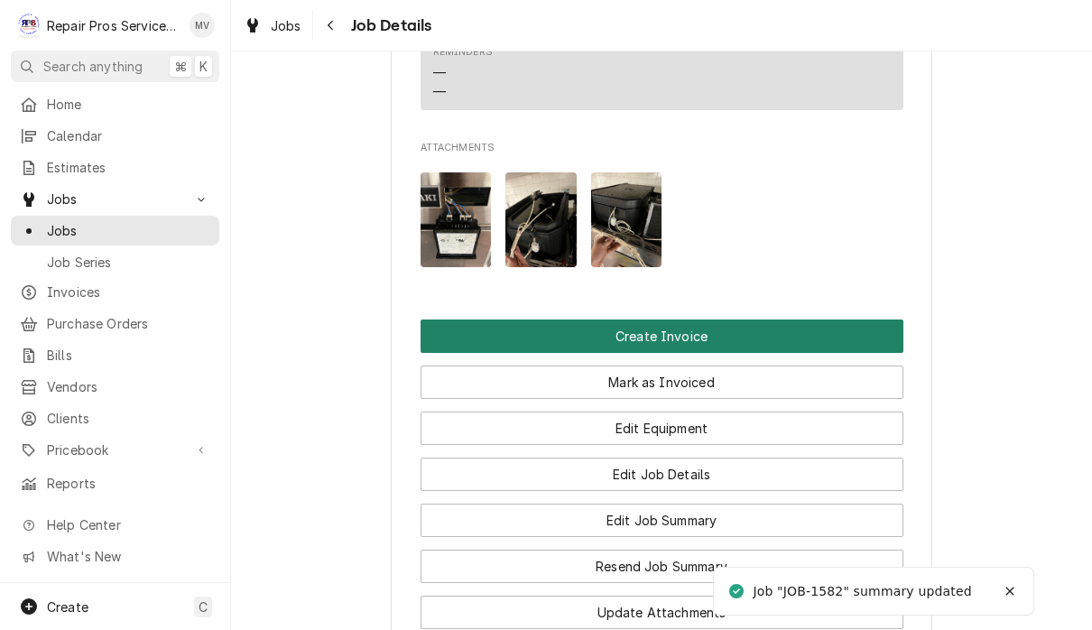
click at [829, 319] on button "Create Invoice" at bounding box center [661, 335] width 483 height 33
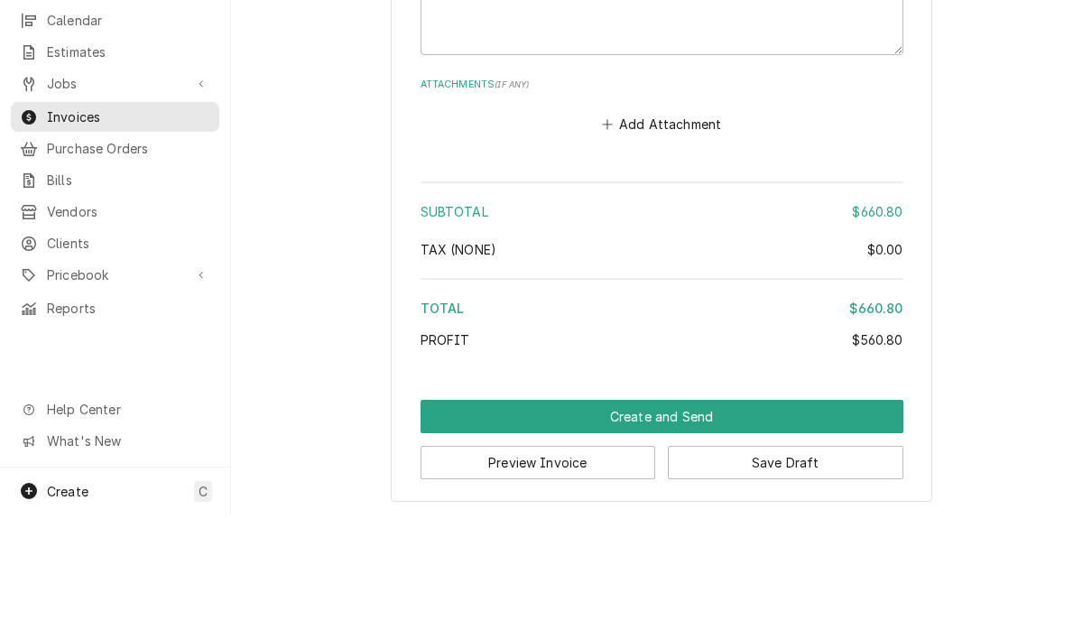
scroll to position [1, 0]
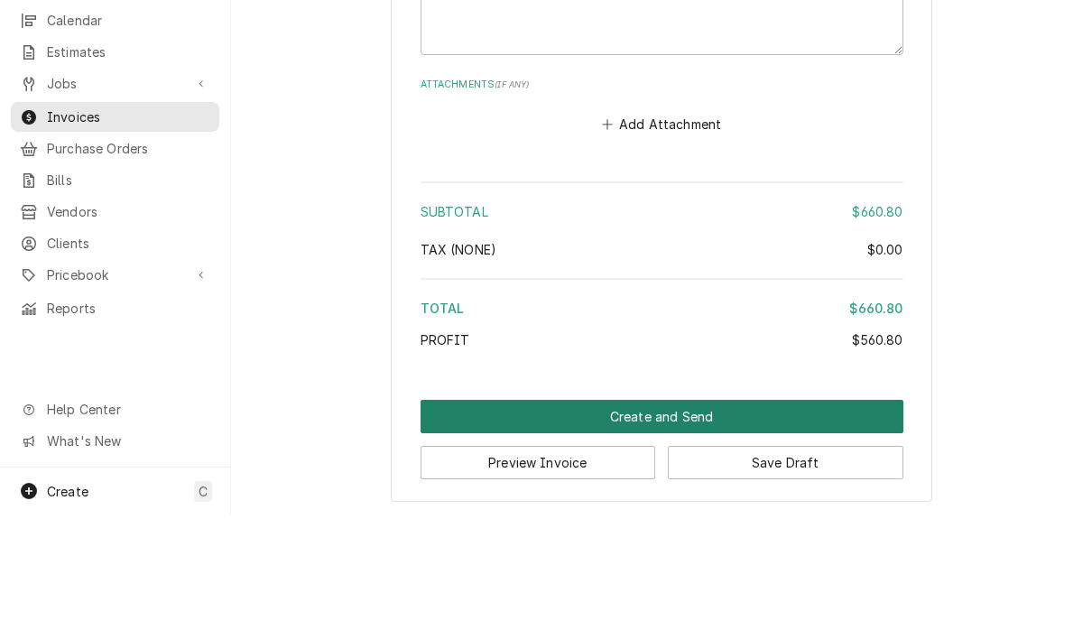
click at [834, 515] on button "Create and Send" at bounding box center [661, 531] width 483 height 33
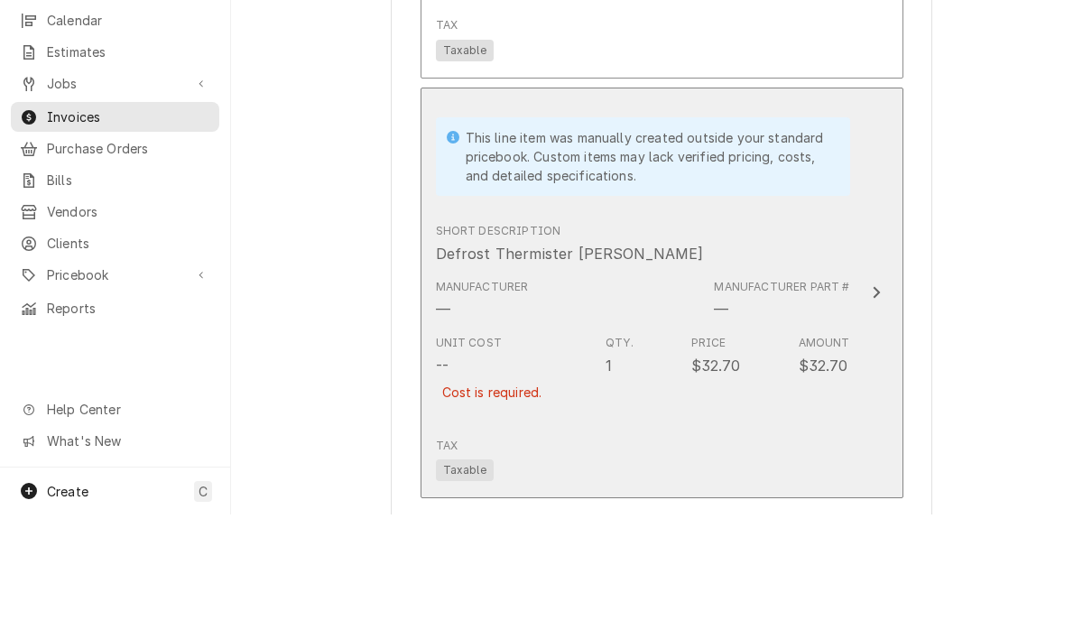
click at [852, 279] on button "This line item was manually created outside your standard pricebook. Custom ite…" at bounding box center [661, 408] width 483 height 411
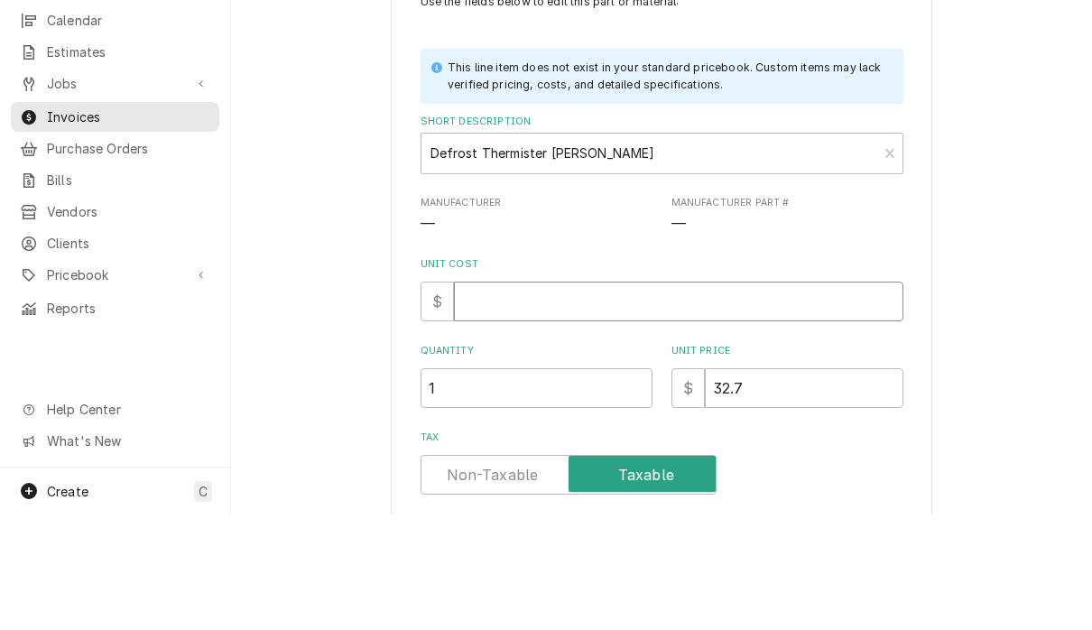
click at [592, 397] on input "Unit Cost" at bounding box center [678, 417] width 449 height 40
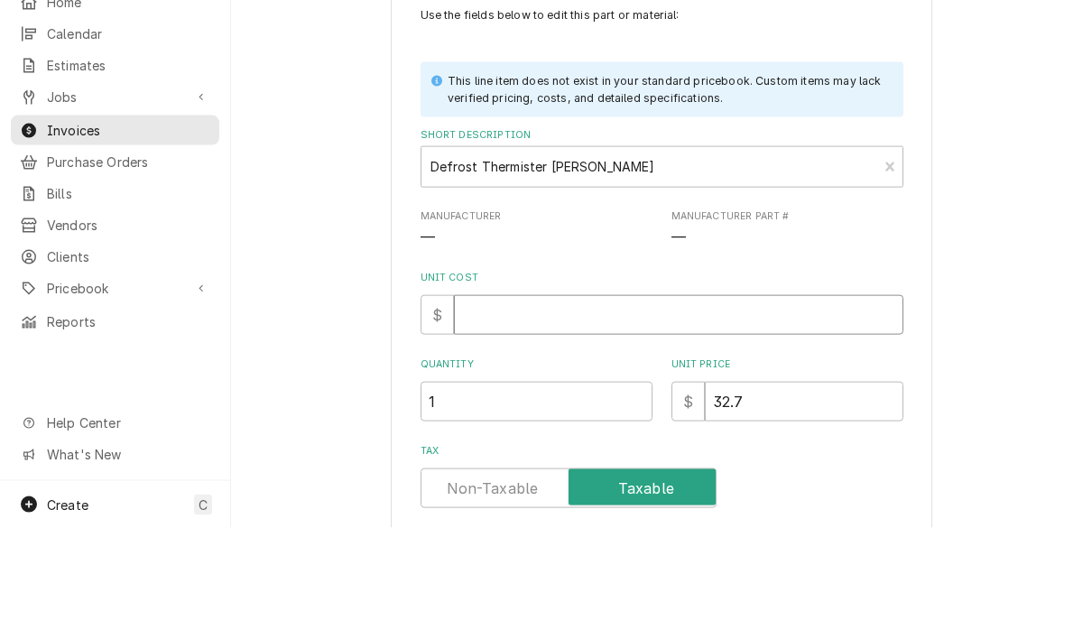
type textarea "x"
type input "0"
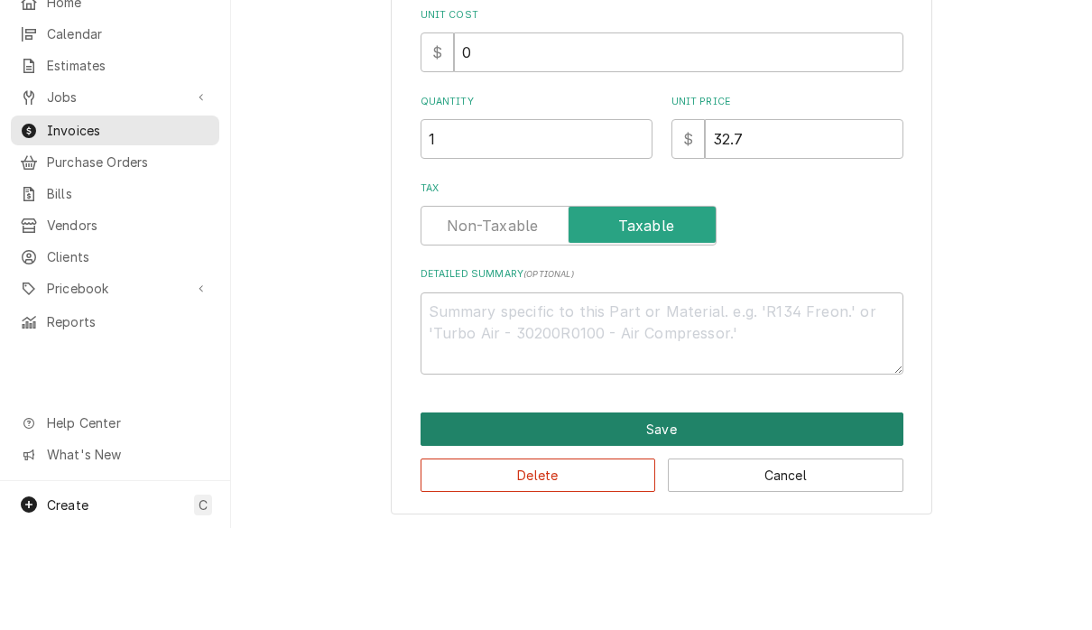
click at [693, 514] on button "Save" at bounding box center [661, 530] width 483 height 33
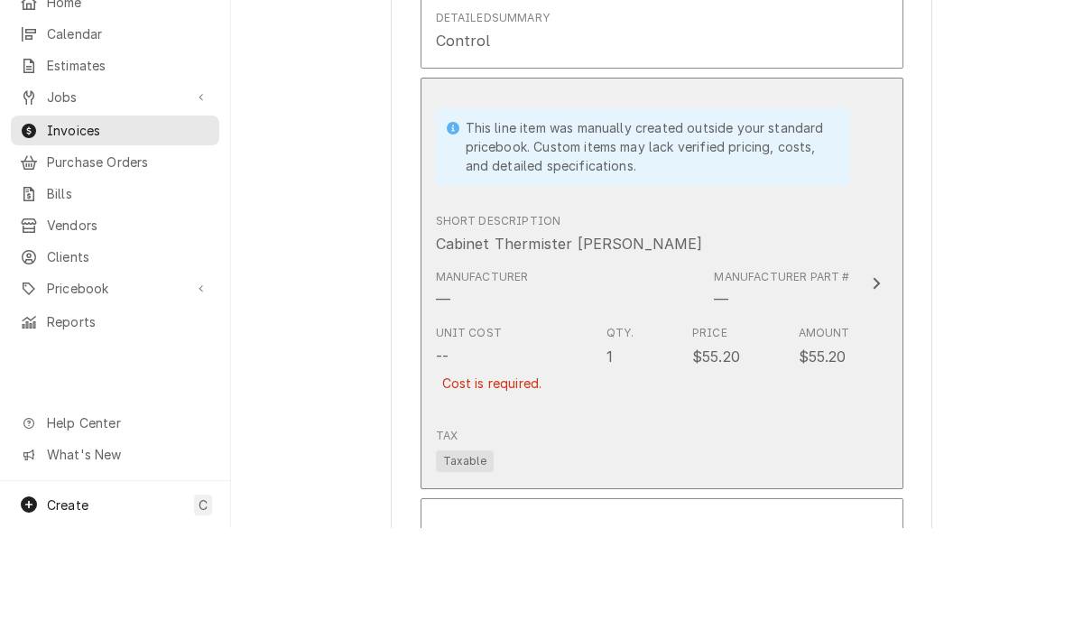
click at [862, 275] on button "This line item was manually created outside your standard pricebook. Custom ite…" at bounding box center [661, 385] width 483 height 411
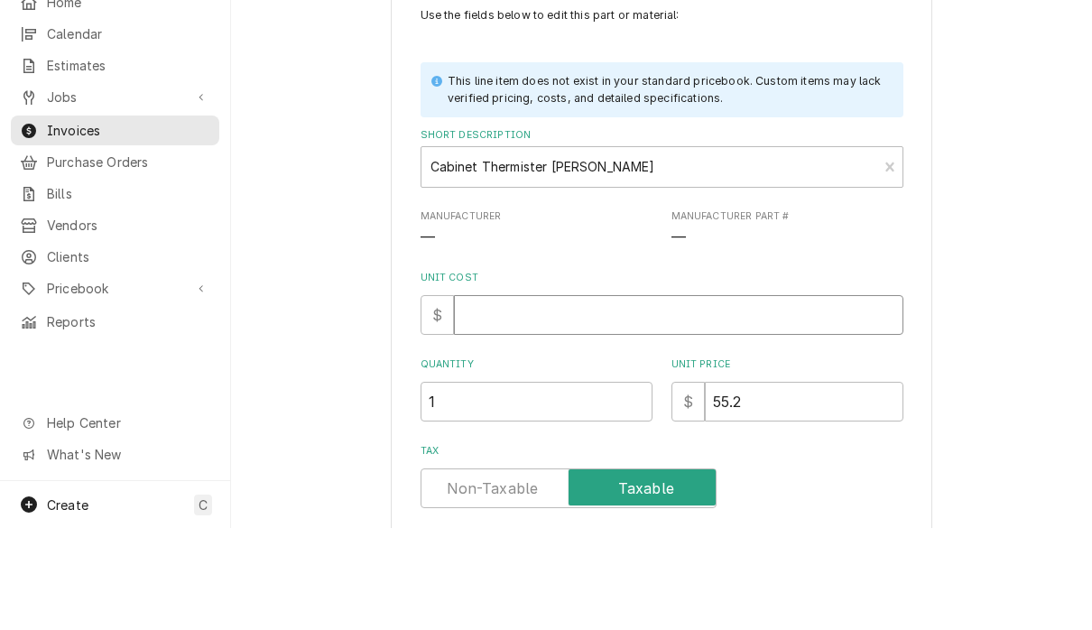
click at [611, 397] on input "Unit Cost" at bounding box center [678, 417] width 449 height 40
type textarea "x"
type input "0"
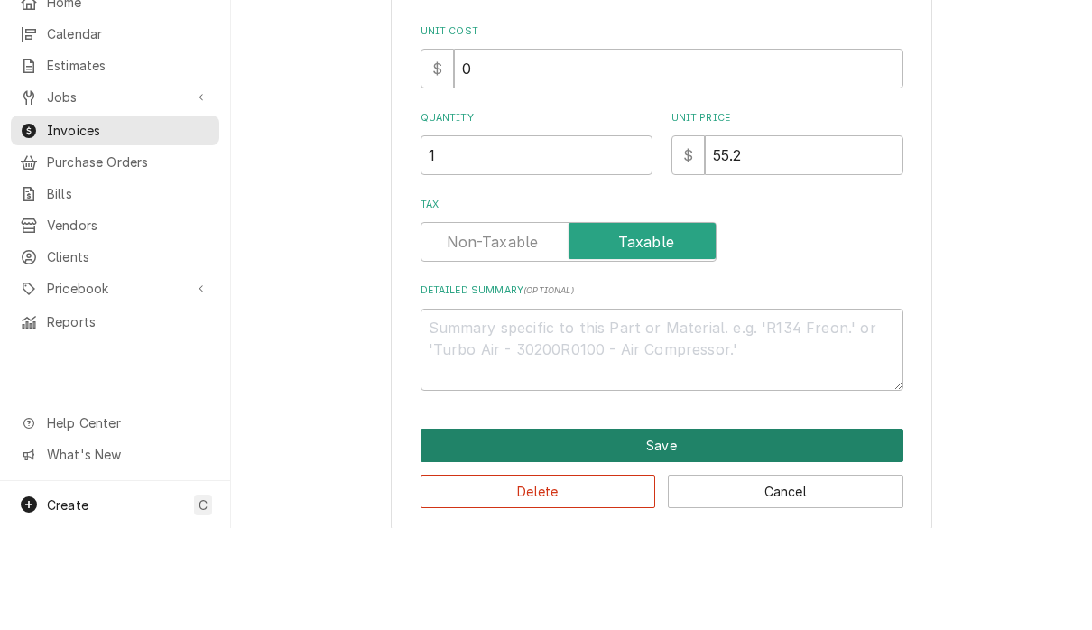
click at [608, 531] on button "Save" at bounding box center [661, 547] width 483 height 33
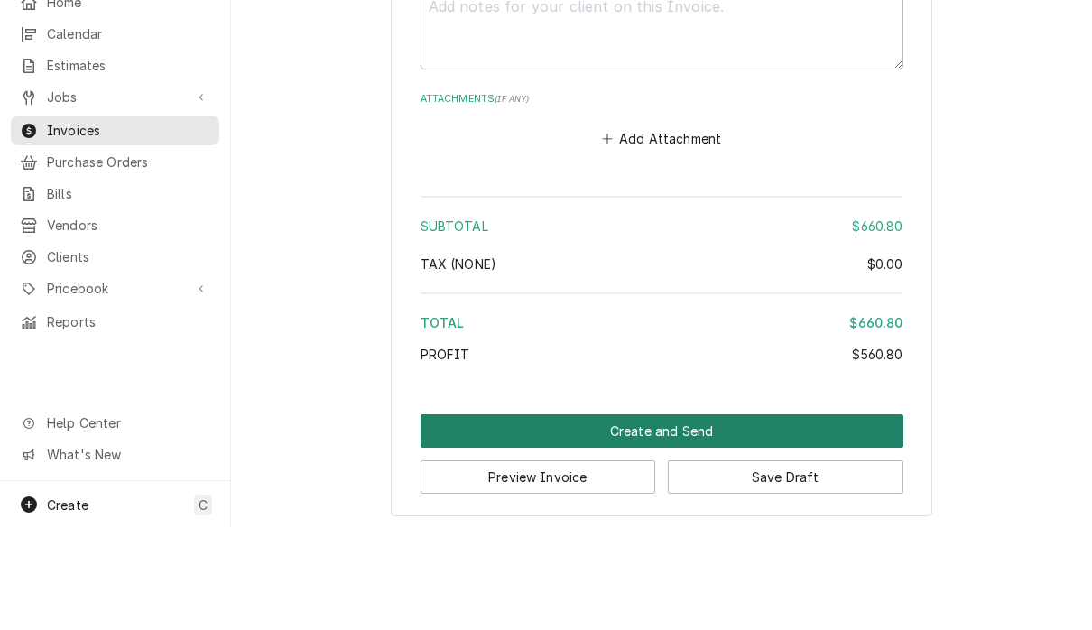
click at [837, 516] on button "Create and Send" at bounding box center [661, 532] width 483 height 33
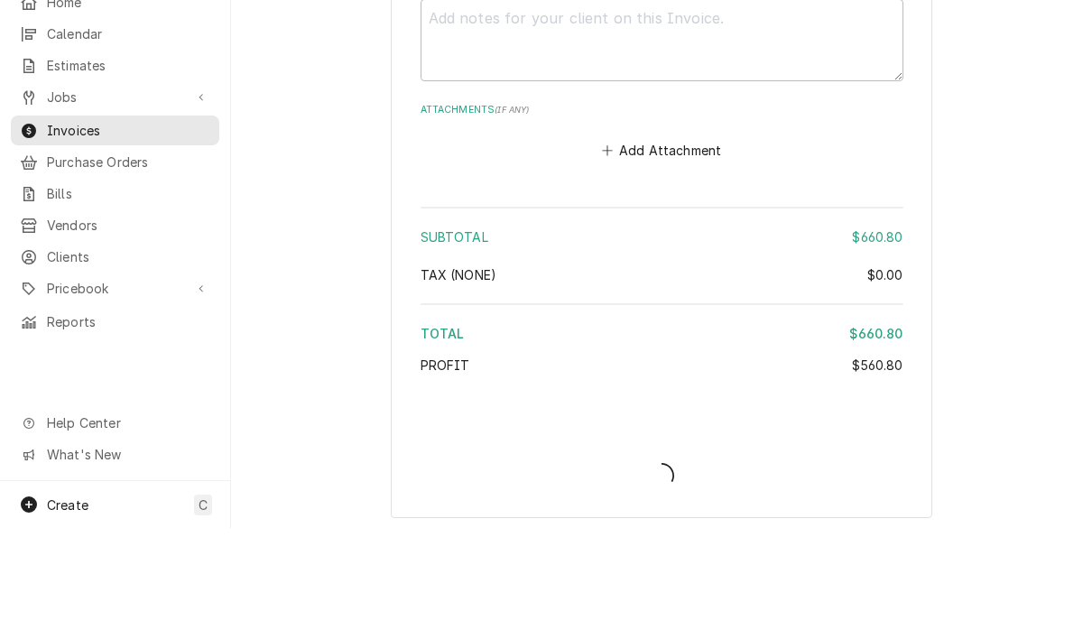
type textarea "x"
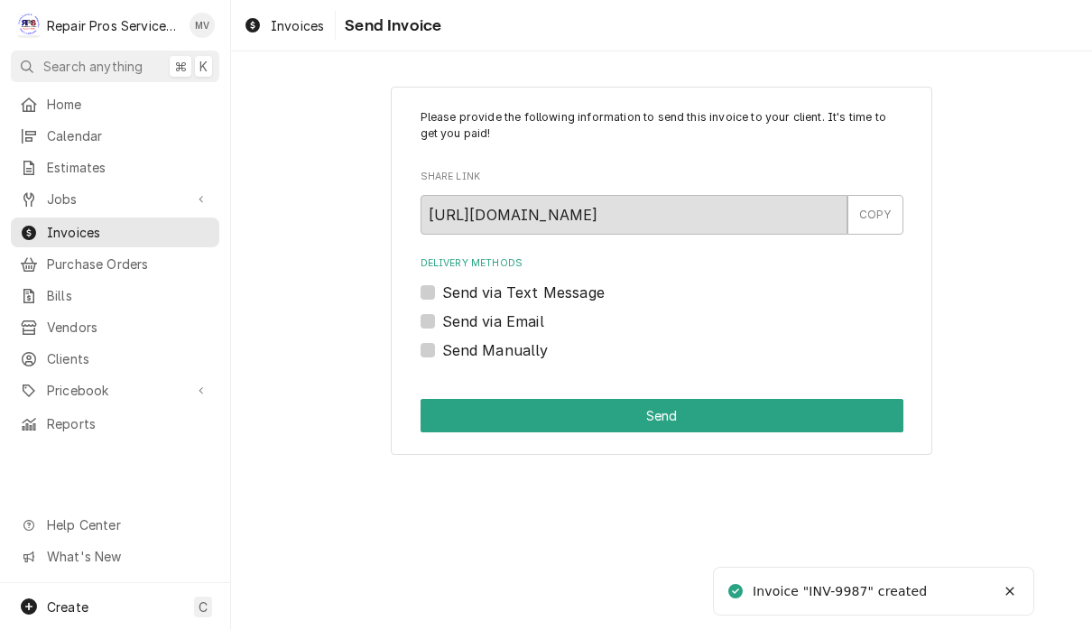
click at [540, 355] on label "Send Manually" at bounding box center [495, 350] width 106 height 22
click at [540, 355] on input "Send Manually" at bounding box center [683, 359] width 483 height 40
checkbox input "true"
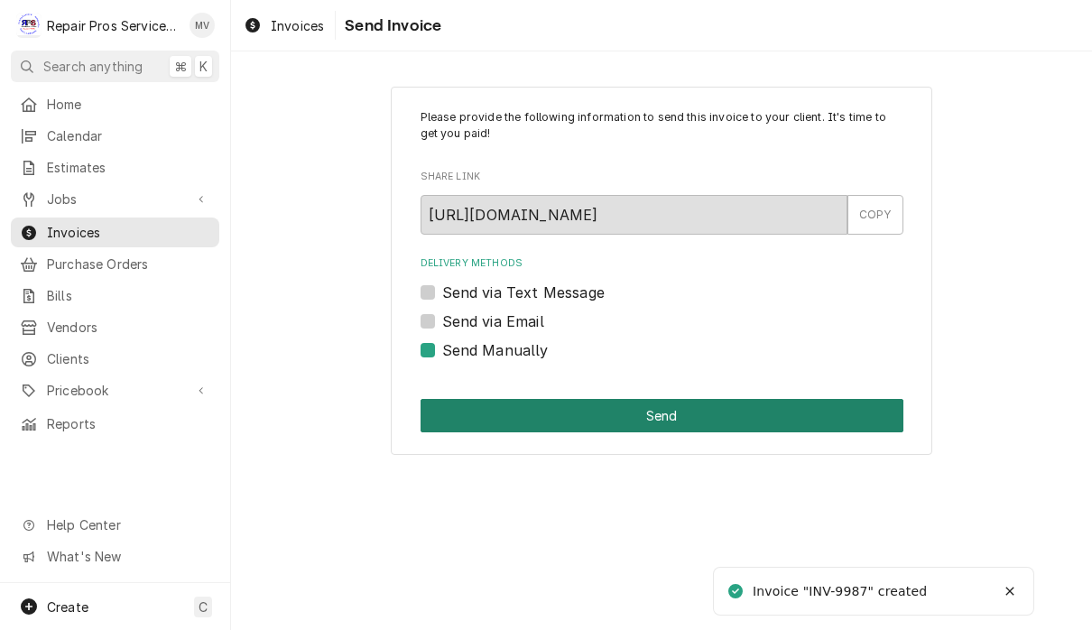
click at [660, 408] on button "Send" at bounding box center [661, 415] width 483 height 33
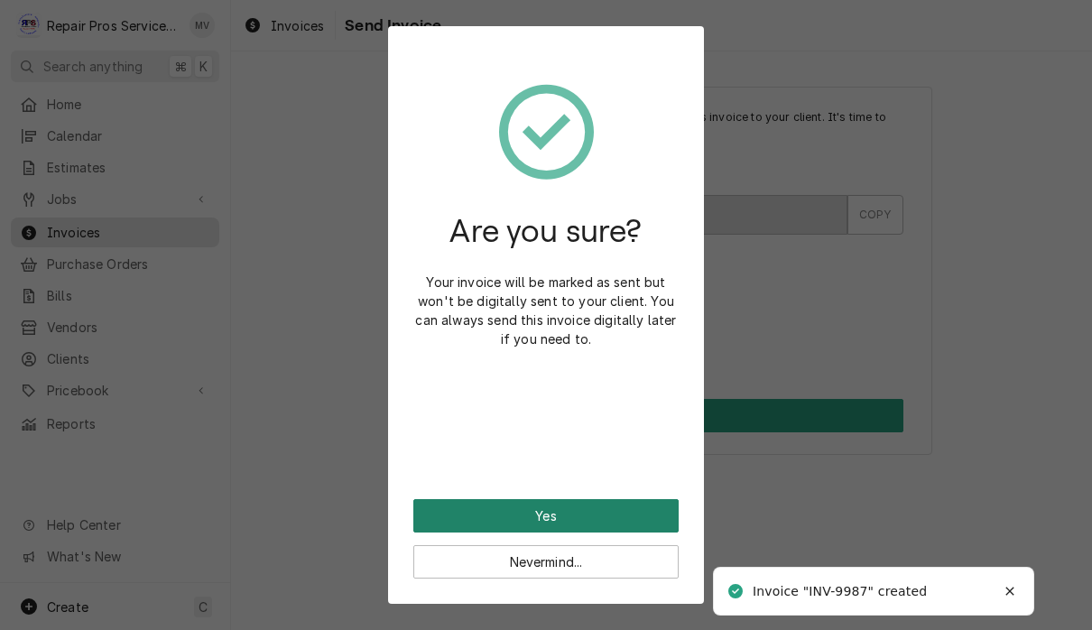
click at [653, 512] on button "Yes" at bounding box center [545, 515] width 265 height 33
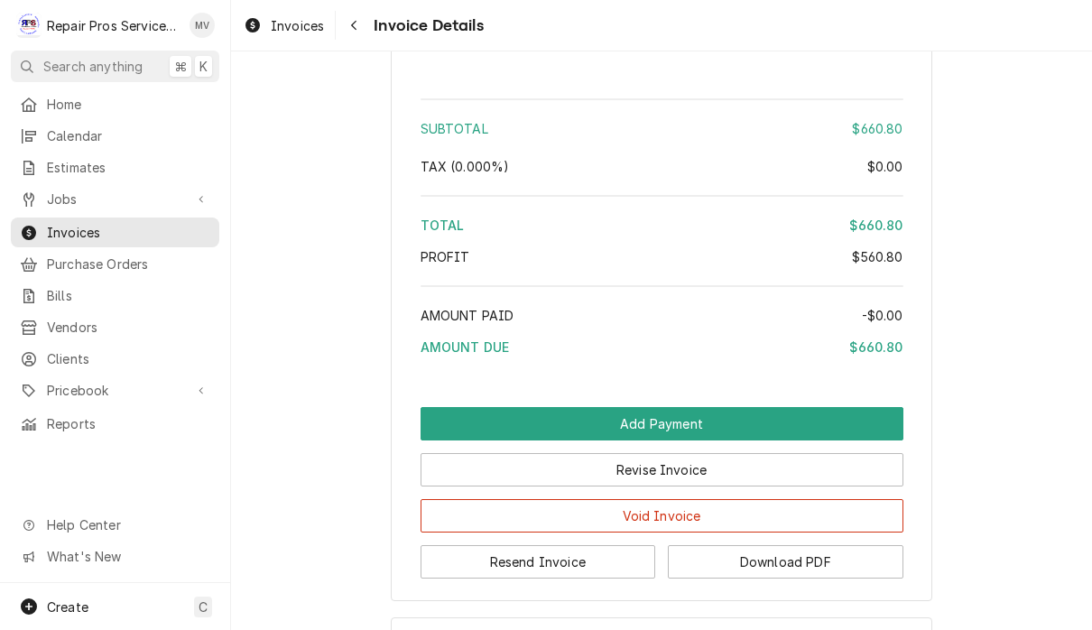
scroll to position [3930, 0]
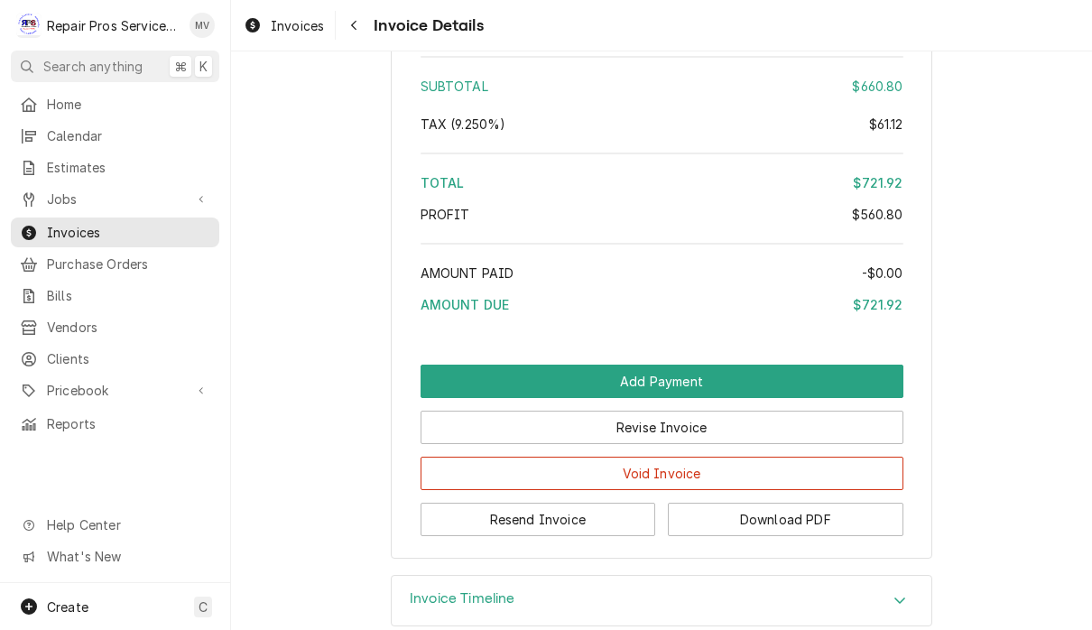
scroll to position [3978, 0]
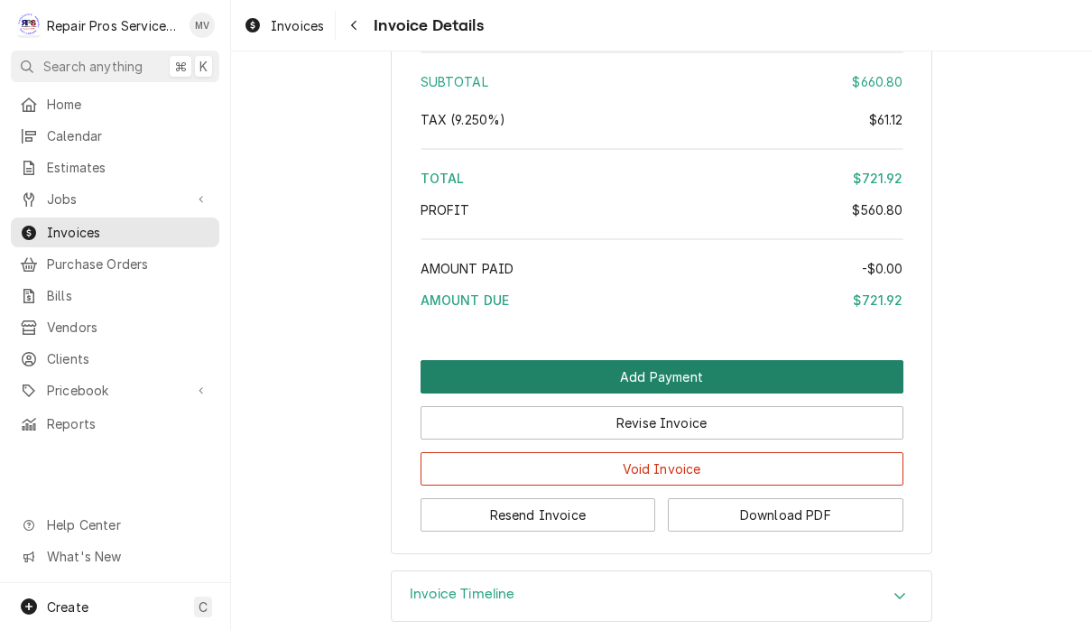
click at [847, 383] on button "Add Payment" at bounding box center [661, 376] width 483 height 33
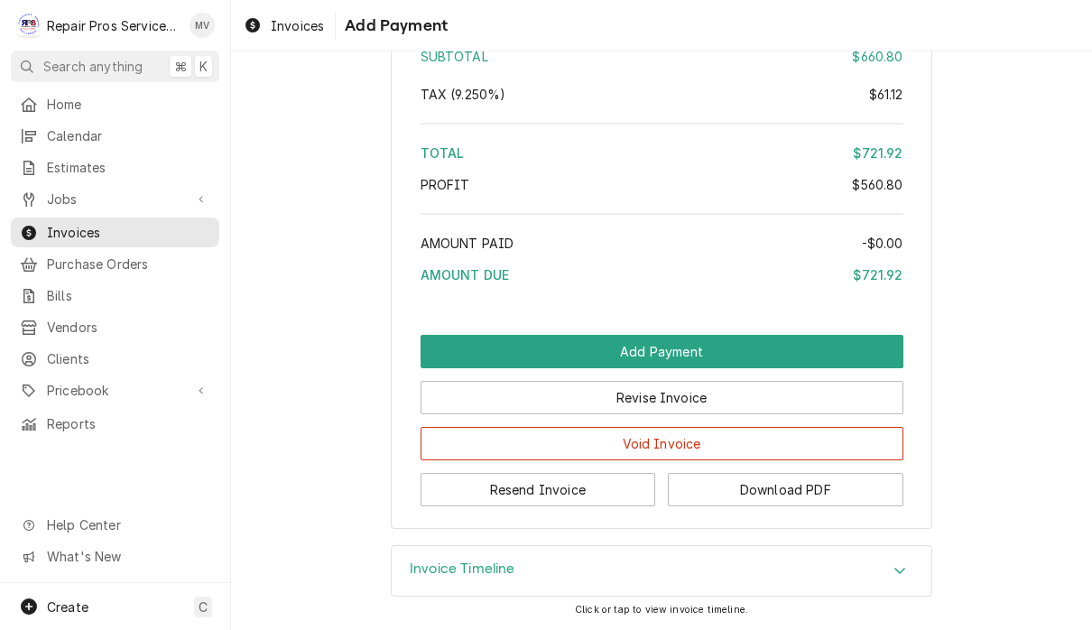
scroll to position [4011, 0]
click at [594, 495] on button "Resend Invoice" at bounding box center [537, 489] width 235 height 33
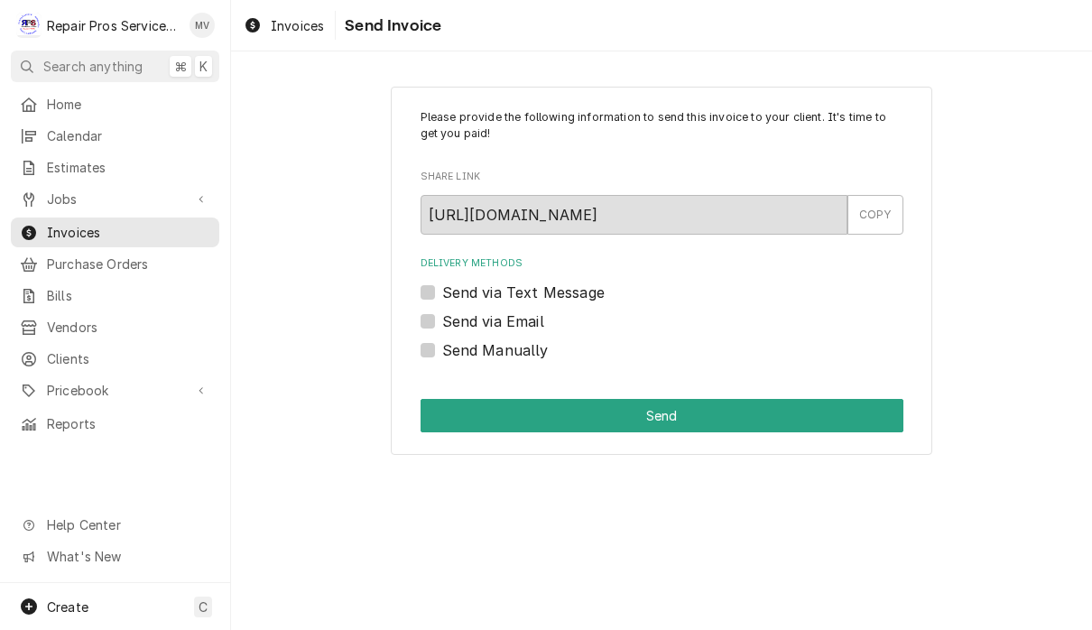
click at [534, 321] on label "Send via Email" at bounding box center [493, 321] width 102 height 22
click at [534, 321] on input "Send via Email" at bounding box center [683, 330] width 483 height 40
checkbox input "true"
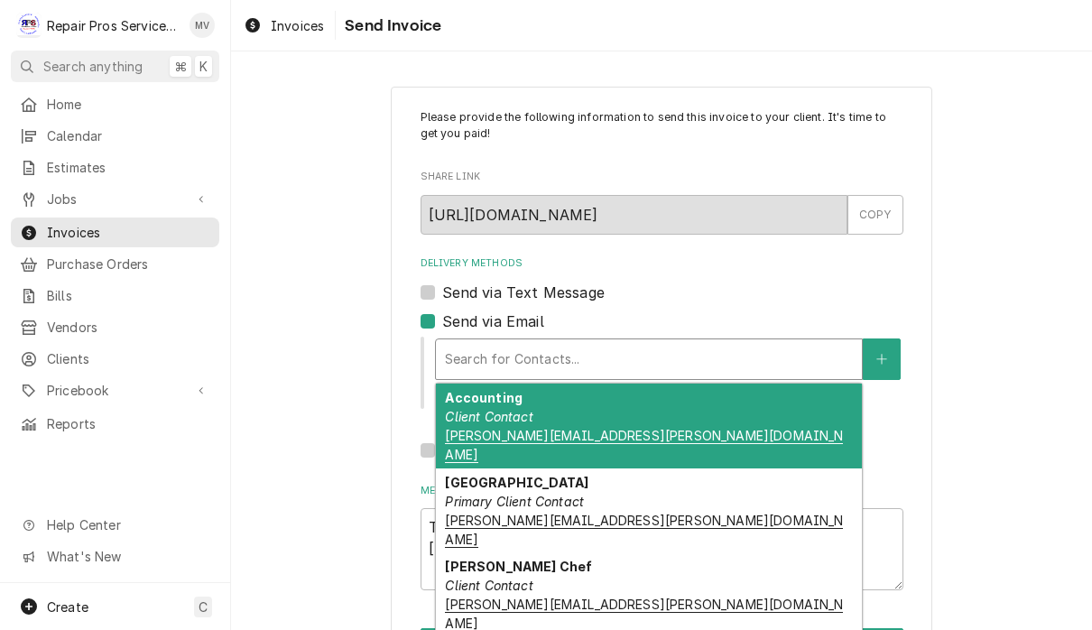
click at [741, 421] on div "Accounting Client Contact cameron.kennedy@marriottchattanooga.com" at bounding box center [649, 425] width 426 height 85
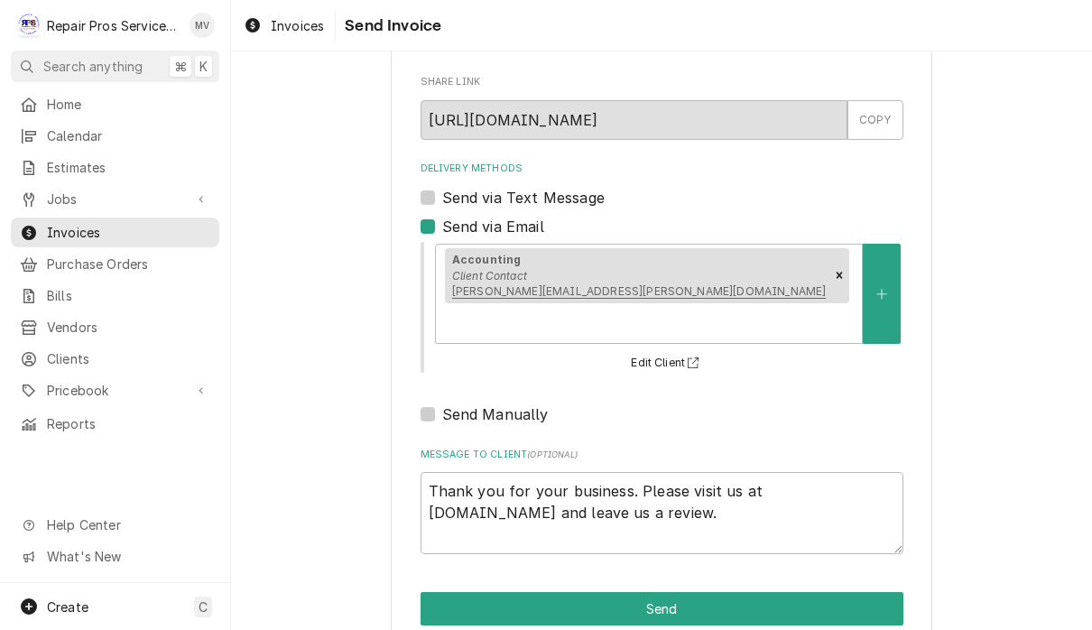
scroll to position [89, 0]
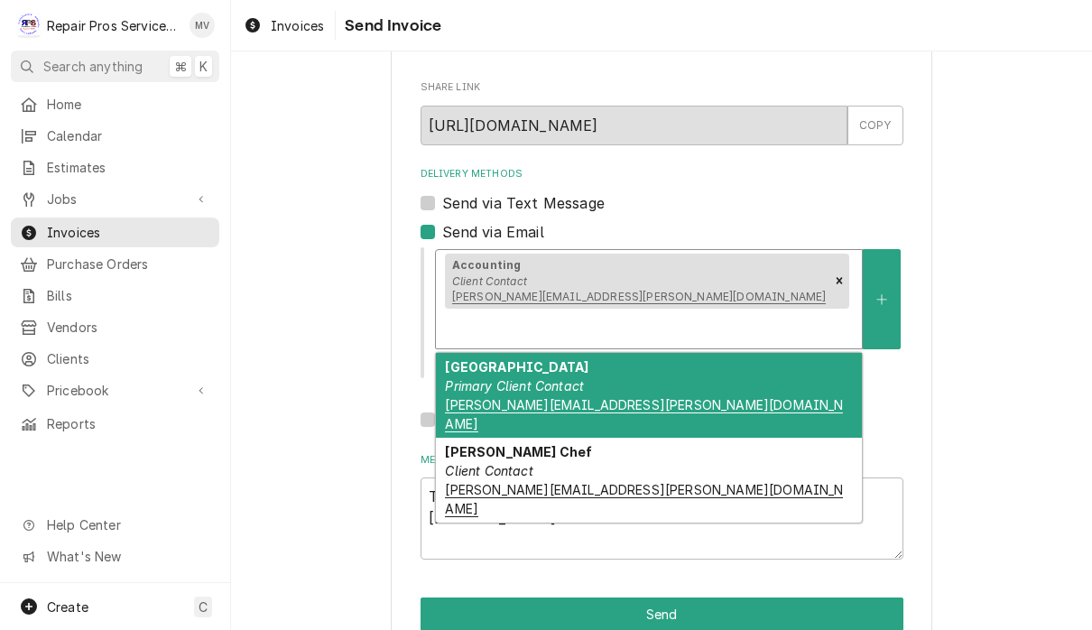
click at [783, 353] on div "Marriott Chattanooga Primary Client Contact jason.raynor@marriottchattanooga.com" at bounding box center [649, 395] width 426 height 85
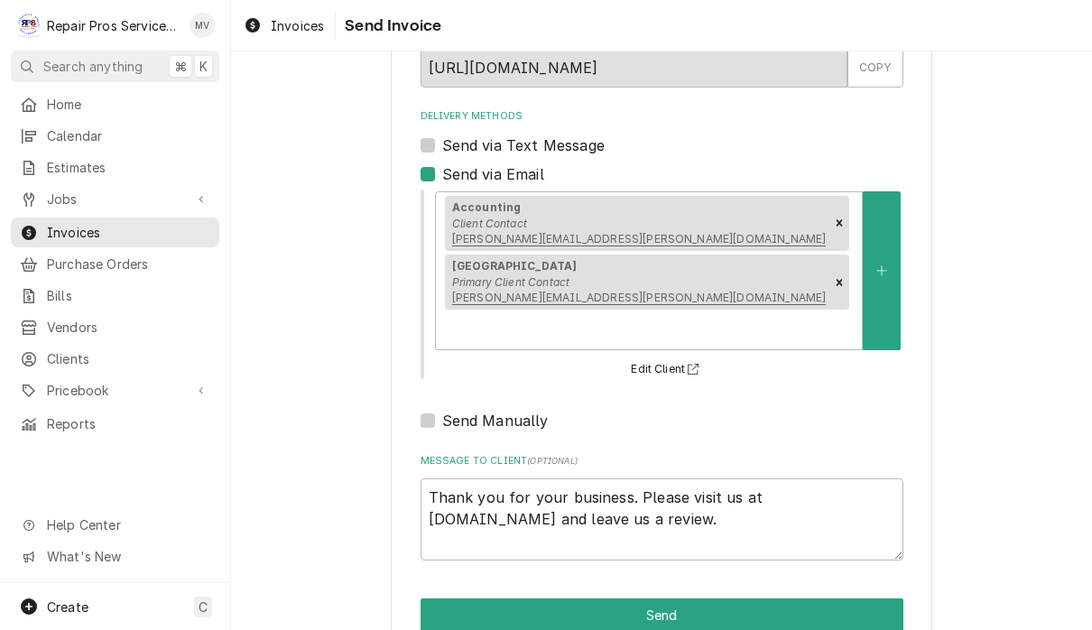
scroll to position [146, 0]
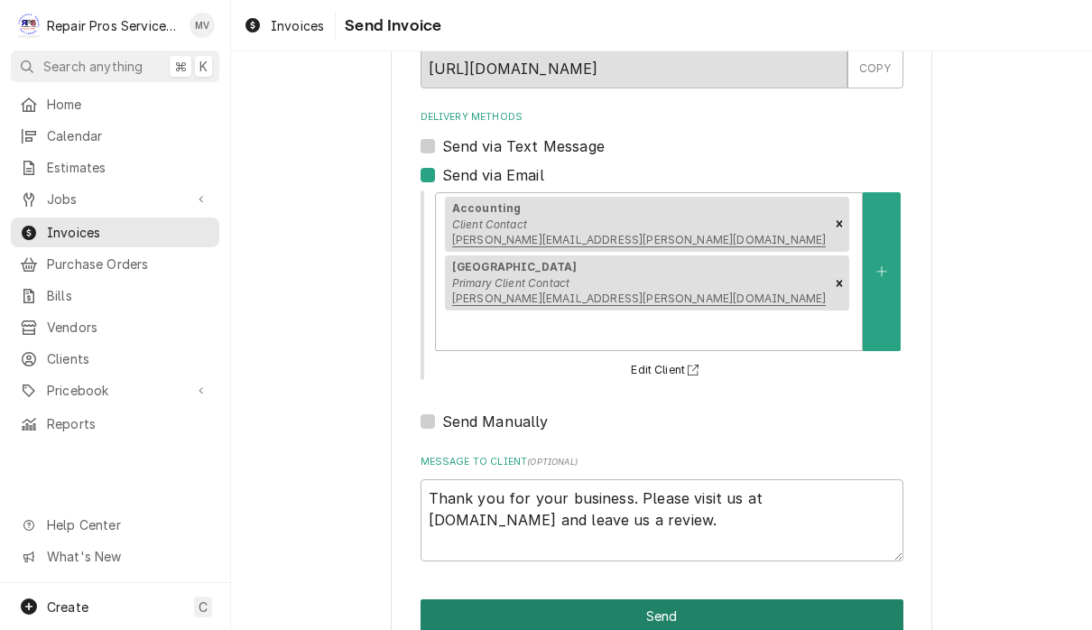
click at [842, 599] on button "Send" at bounding box center [661, 615] width 483 height 33
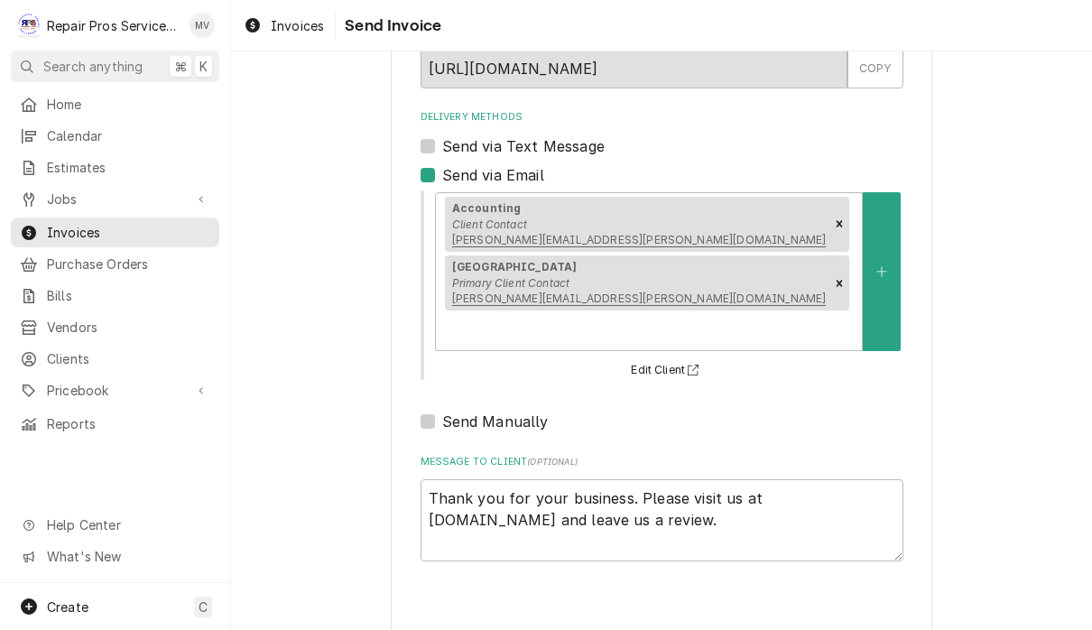
type textarea "x"
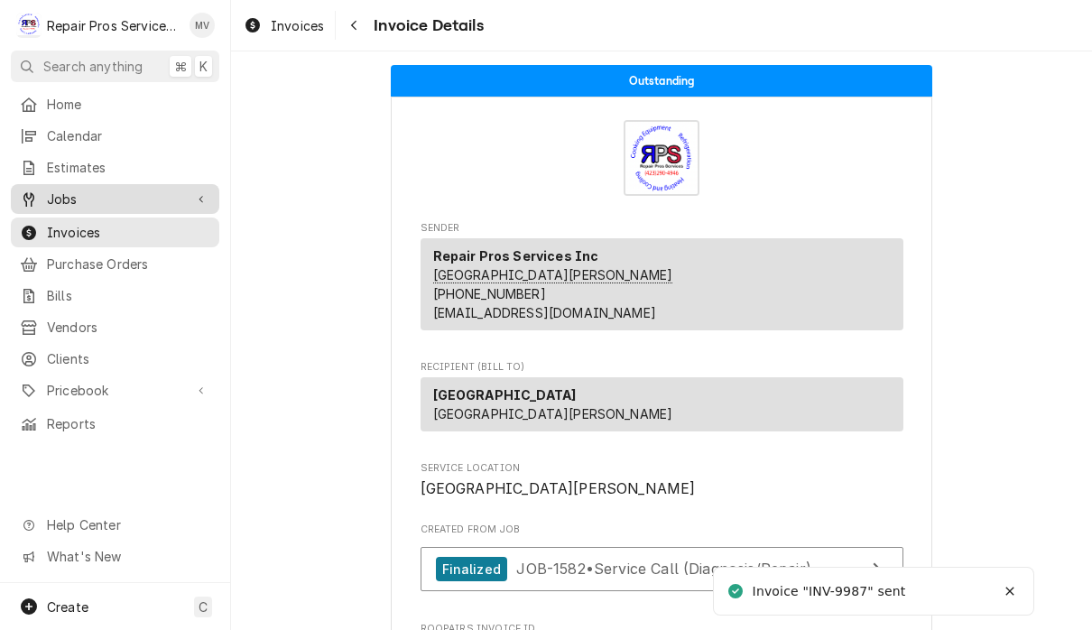
click at [94, 197] on span "Jobs" at bounding box center [115, 198] width 136 height 19
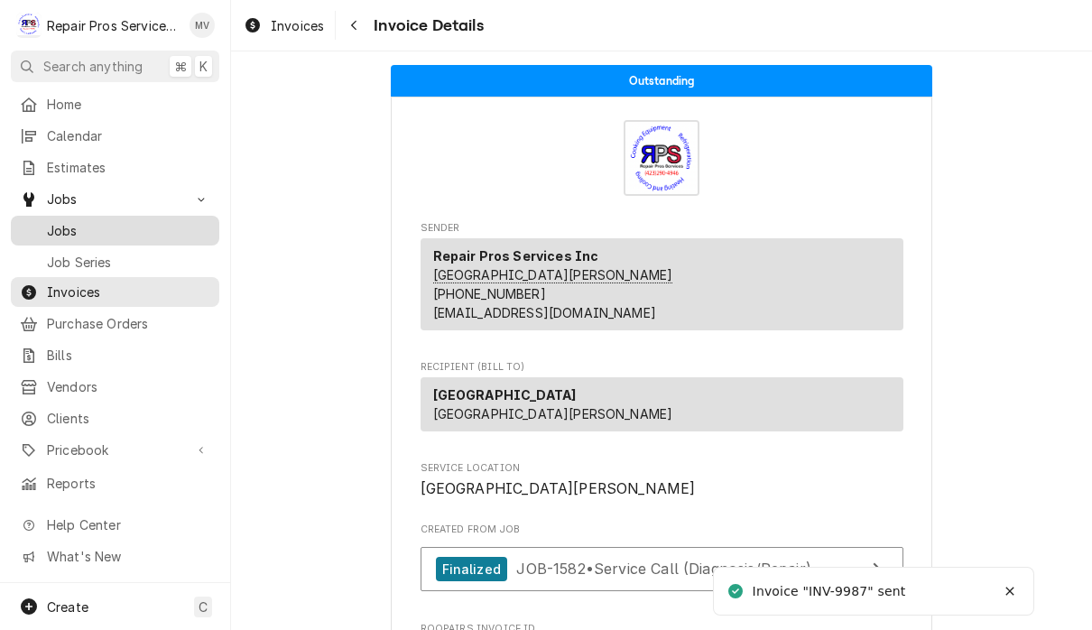
click at [99, 221] on span "Jobs" at bounding box center [128, 230] width 163 height 19
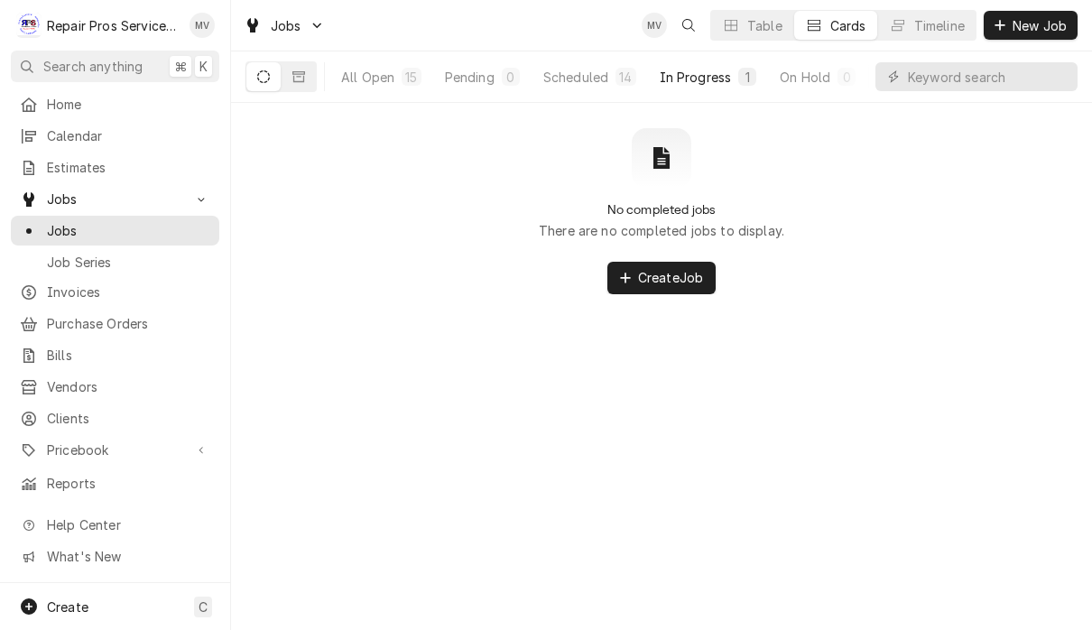
click at [728, 76] on div "In Progress" at bounding box center [696, 77] width 72 height 19
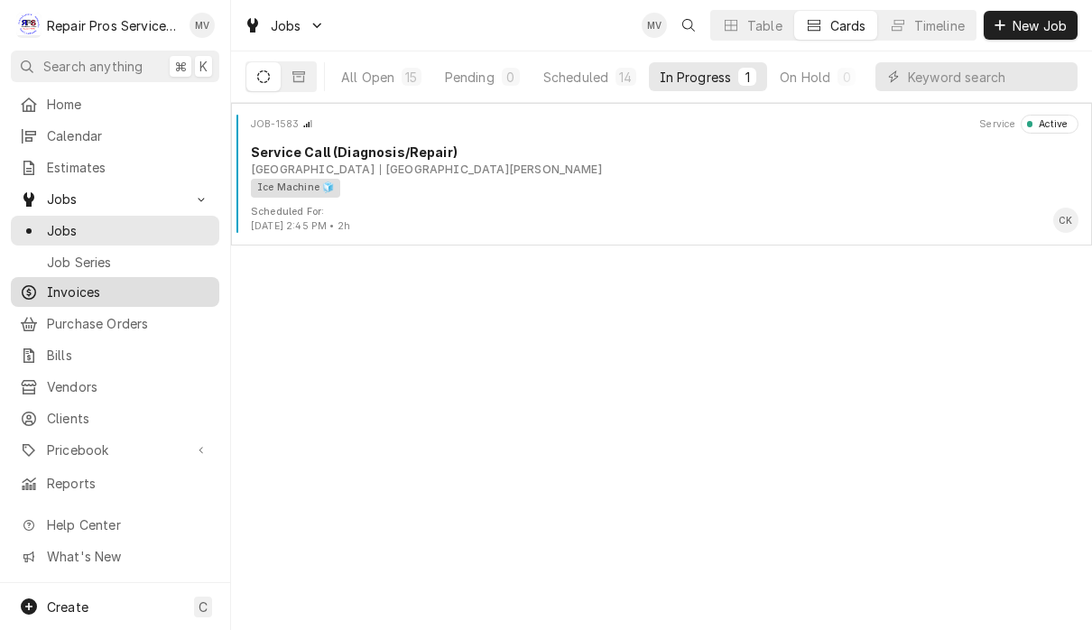
click at [92, 289] on span "Invoices" at bounding box center [128, 291] width 163 height 19
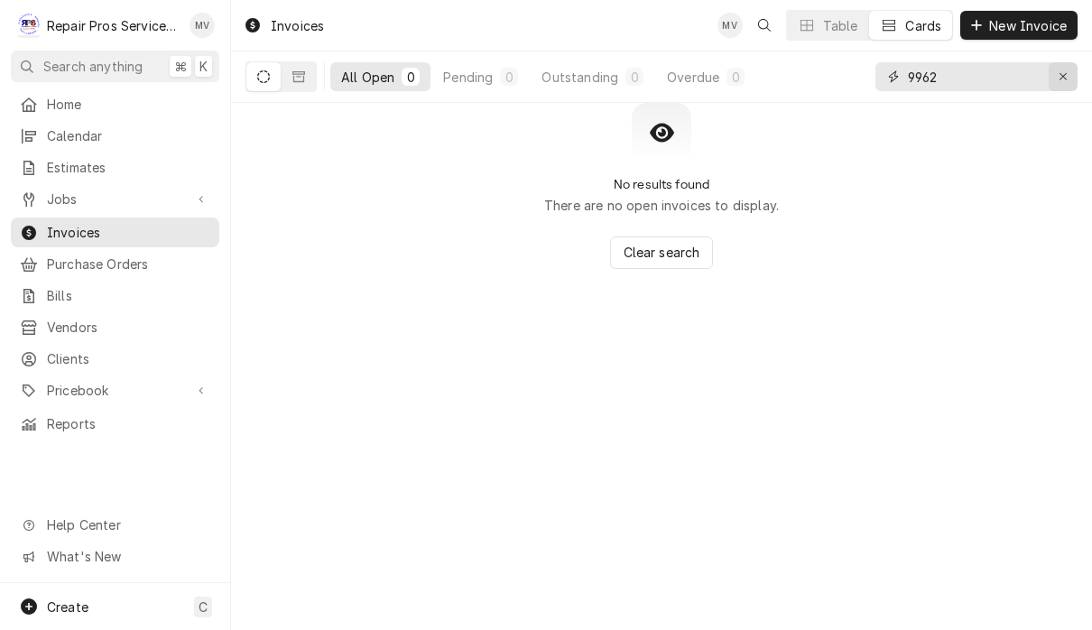
click at [1074, 75] on button "Erase input" at bounding box center [1062, 76] width 29 height 29
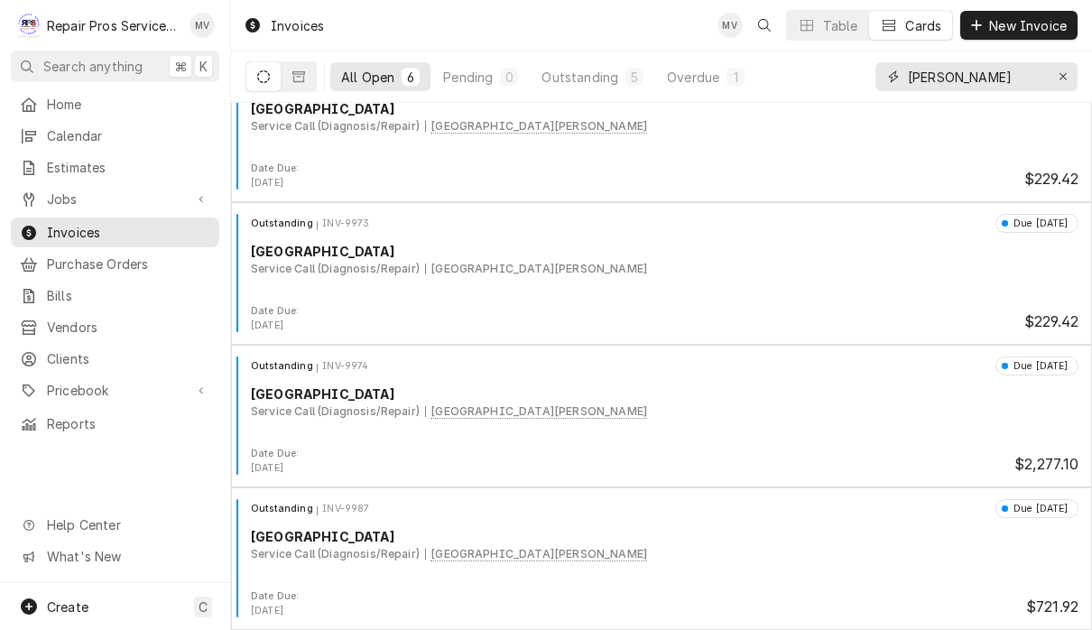
scroll to position [328, 0]
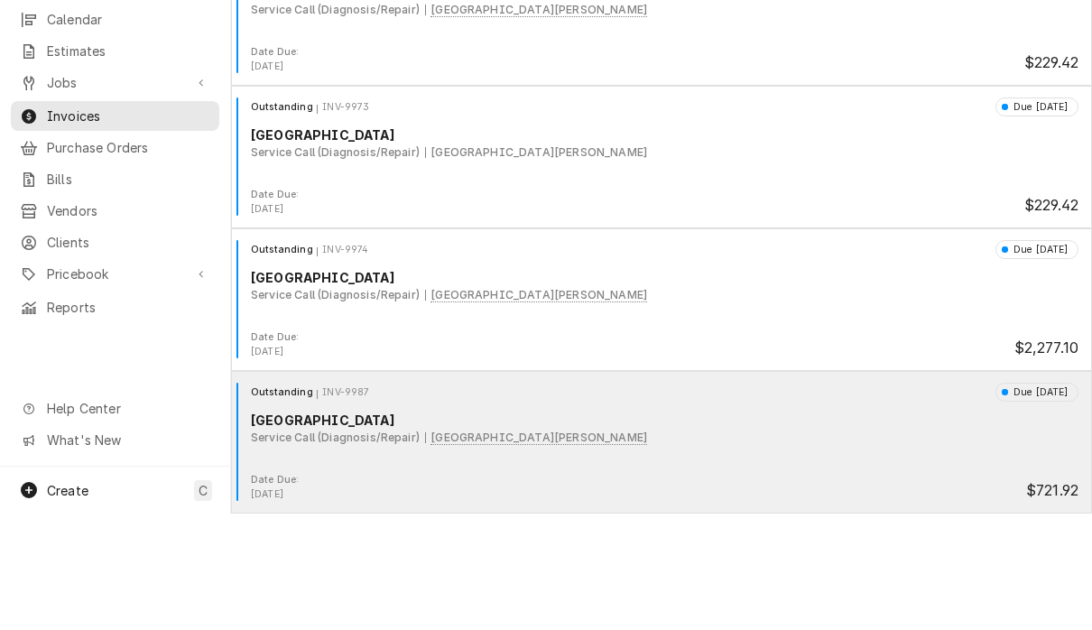
type input "[PERSON_NAME]"
click at [811, 499] on div "Outstanding INV-9987 Due [DATE] Marriott [GEOGRAPHIC_DATA] Service Call (Diagno…" at bounding box center [661, 544] width 846 height 90
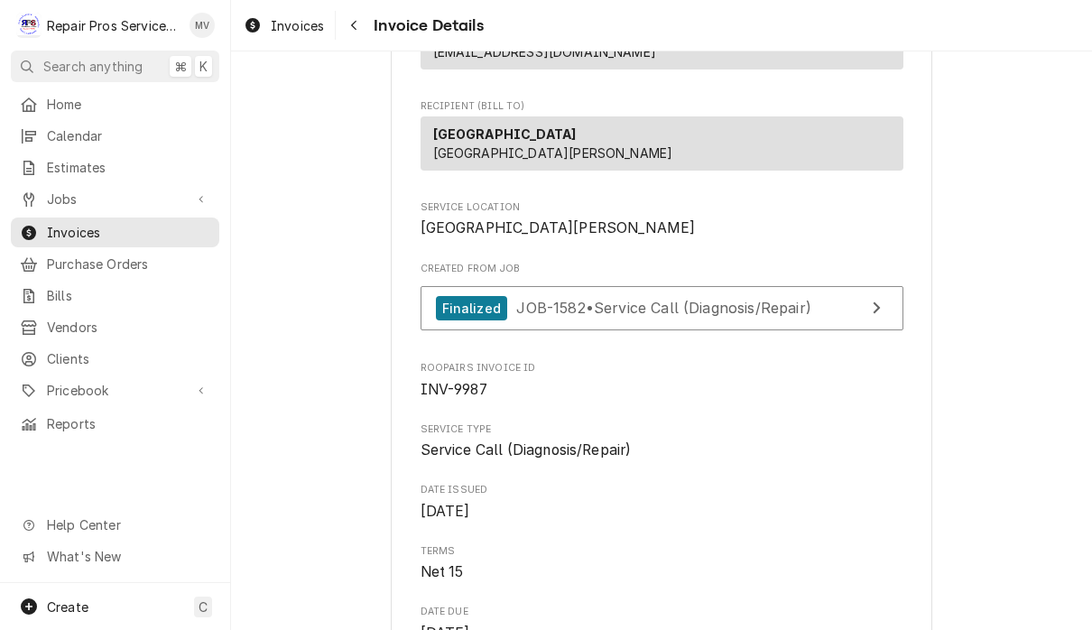
scroll to position [260, 0]
